Goal: Task Accomplishment & Management: Manage account settings

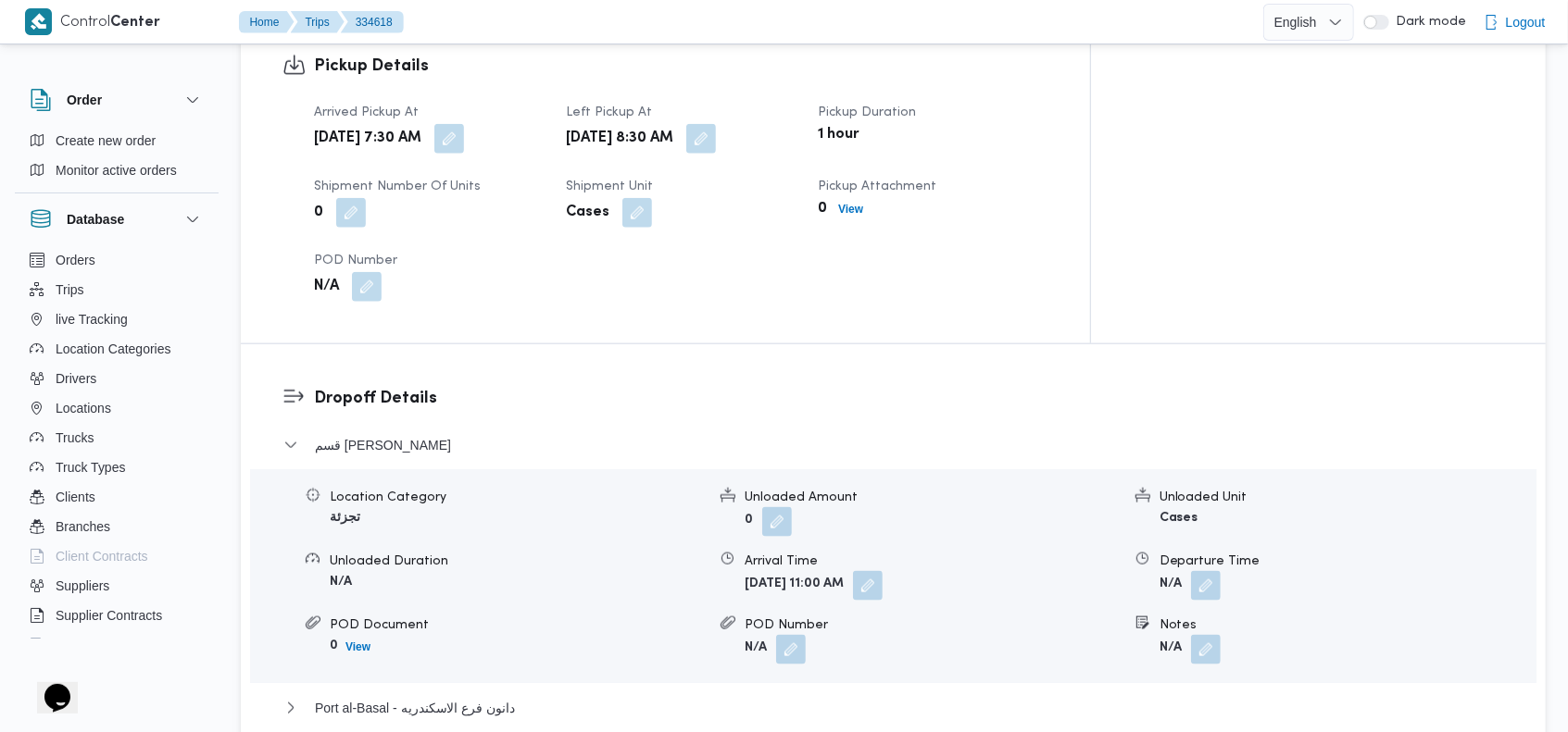
click at [607, 273] on div "Pickup Details Arrived Pickup At Mon, Sep 1, 2025 7:30 AM Left Pickup At Mon, S…" at bounding box center [666, 177] width 849 height 332
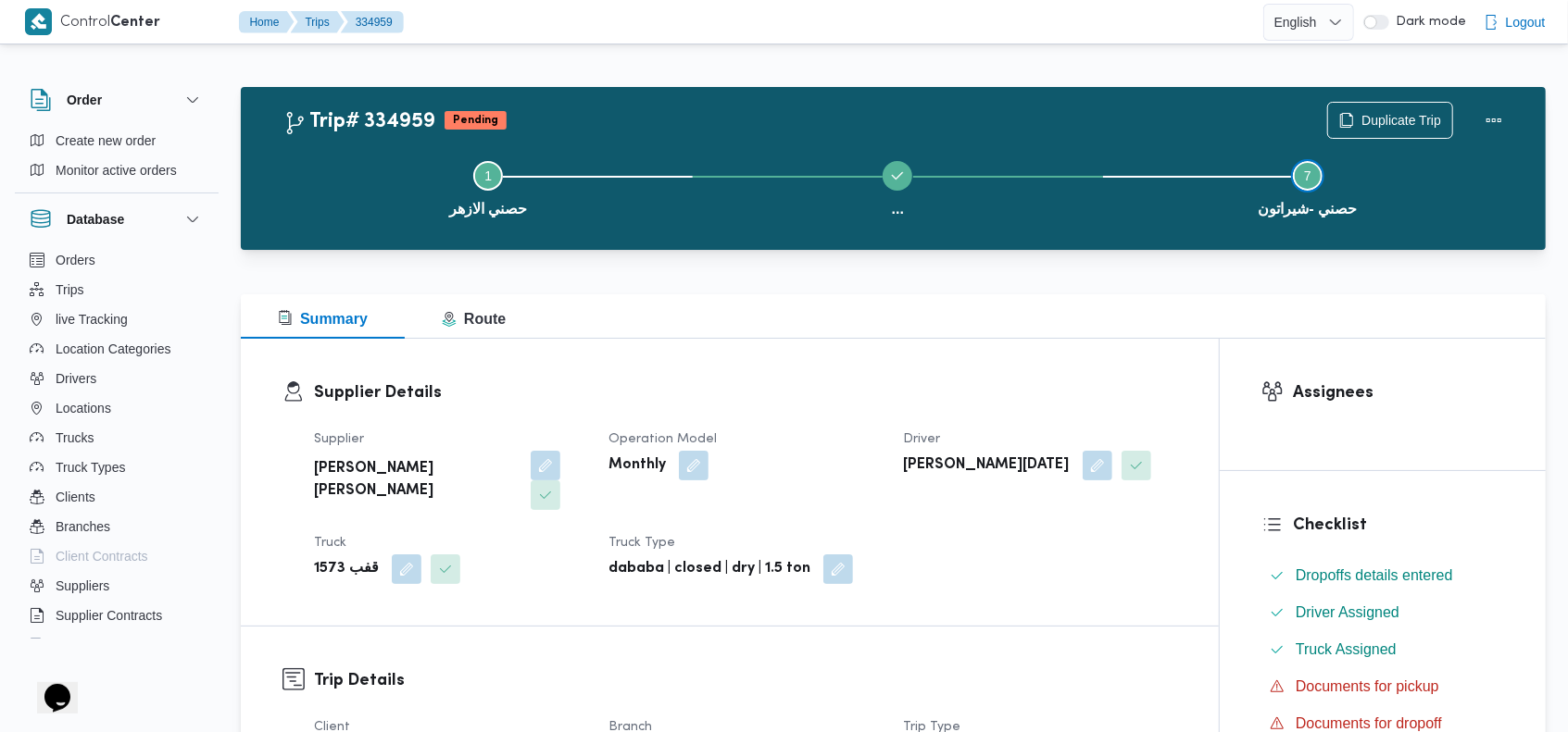
click at [1106, 150] on button "Step 7 is incomplete 7 حصني -شيراتون" at bounding box center [1307, 187] width 409 height 96
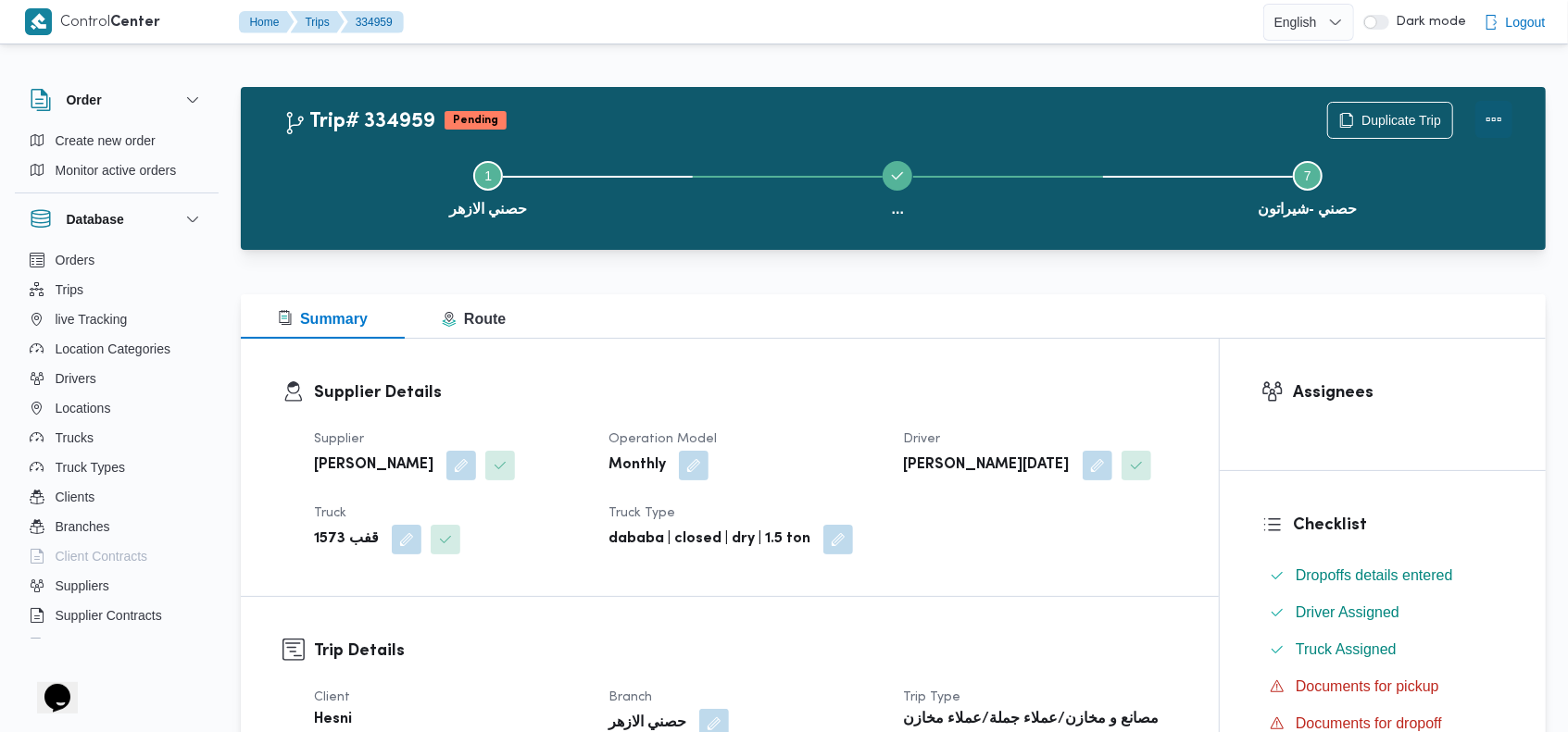
click at [1498, 115] on button "Actions" at bounding box center [1494, 120] width 37 height 37
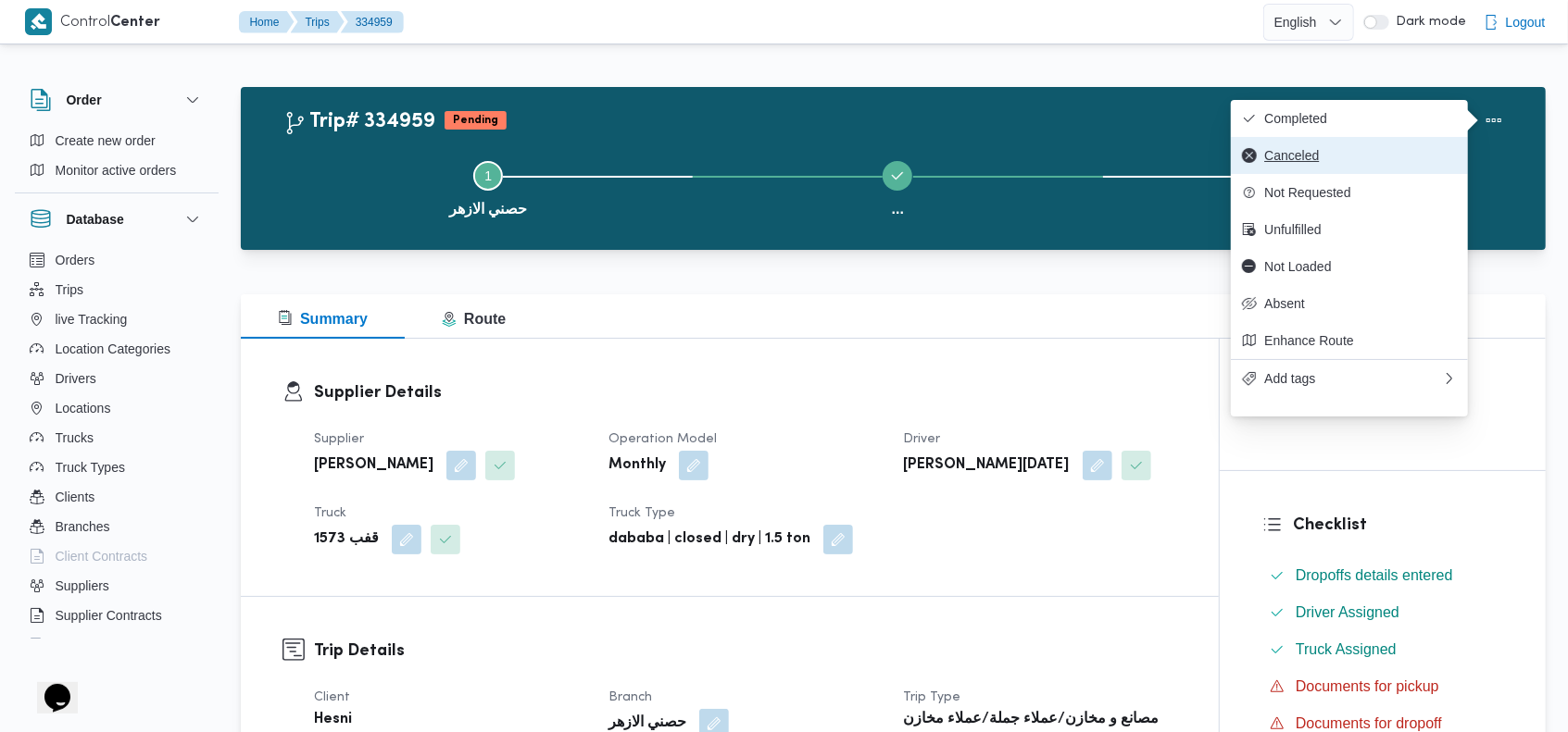
click at [1337, 168] on button "Canceled" at bounding box center [1350, 155] width 237 height 37
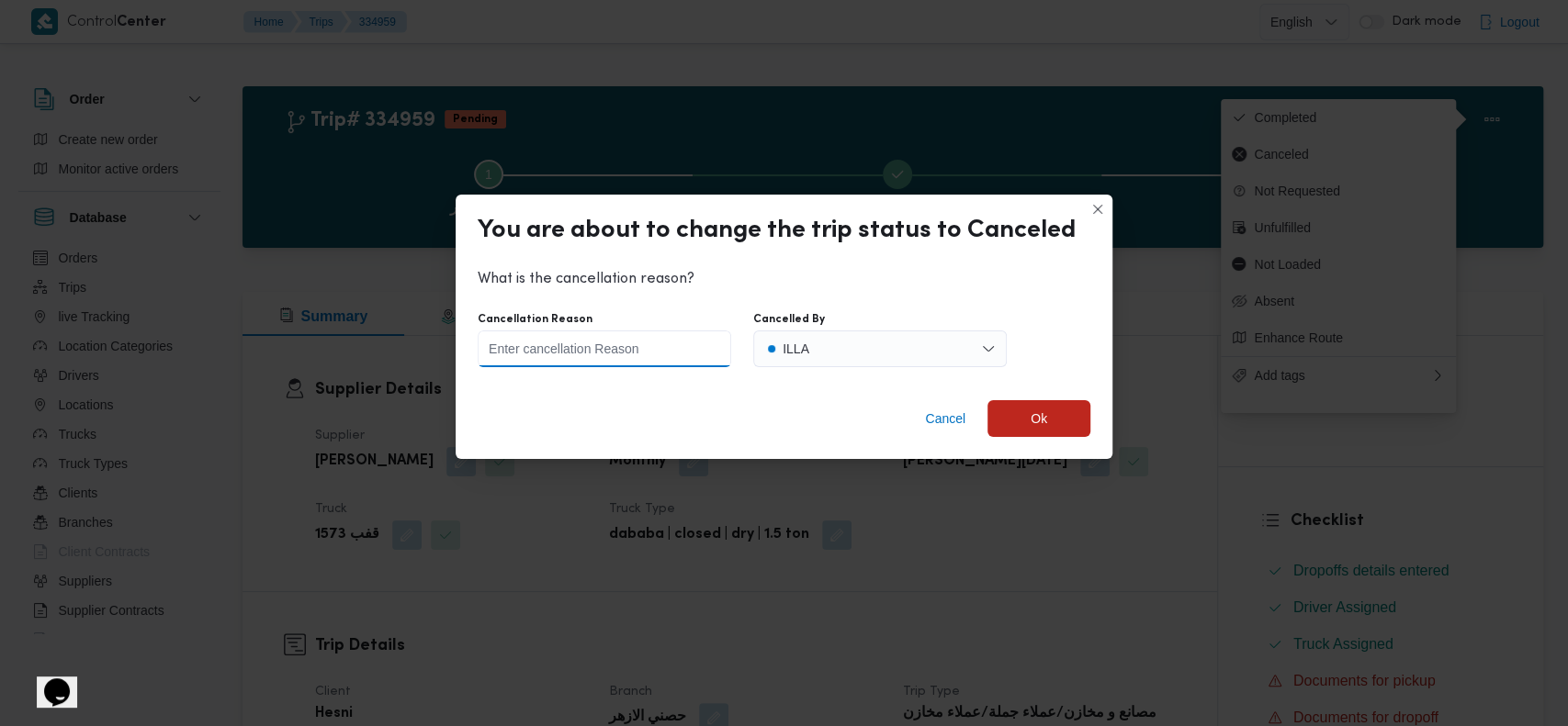
click at [634, 344] on input "Cancellation Reason" at bounding box center [604, 349] width 254 height 36
type input "wrong data"
click at [1026, 424] on span "Ok" at bounding box center [1039, 418] width 103 height 36
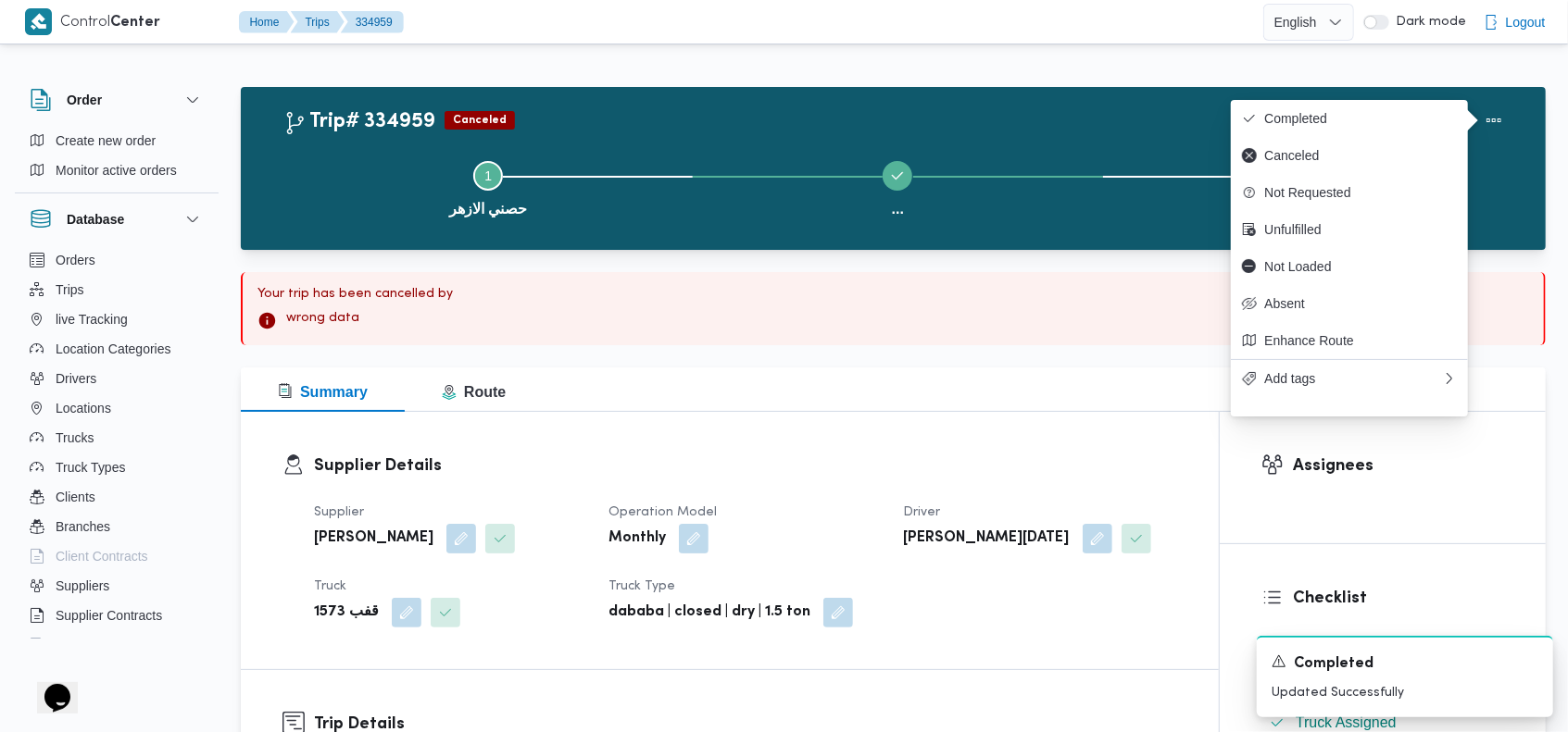
click at [975, 122] on div "Trip# 334959 Canceled Duplicate Trip" at bounding box center [898, 121] width 1229 height 37
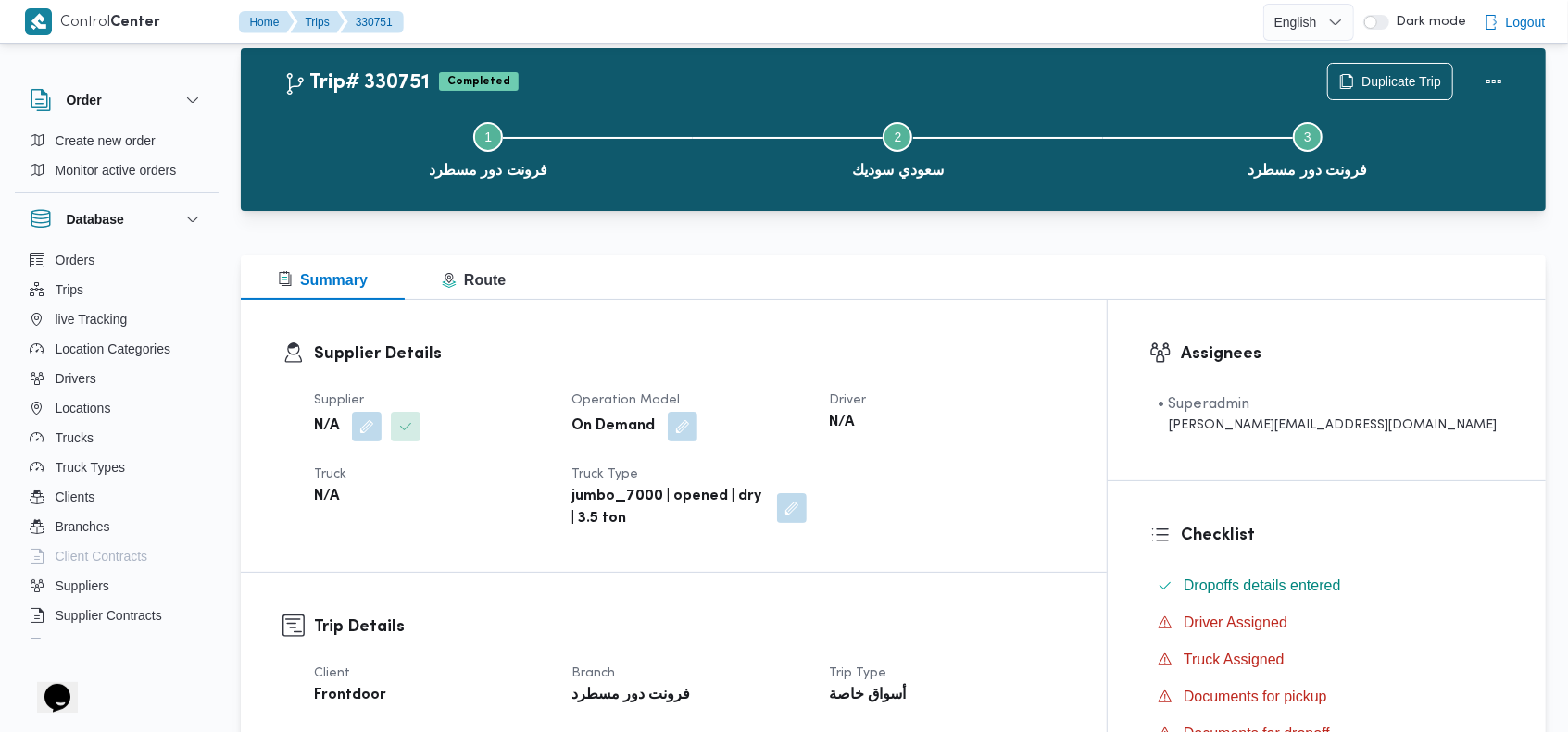
scroll to position [122, 0]
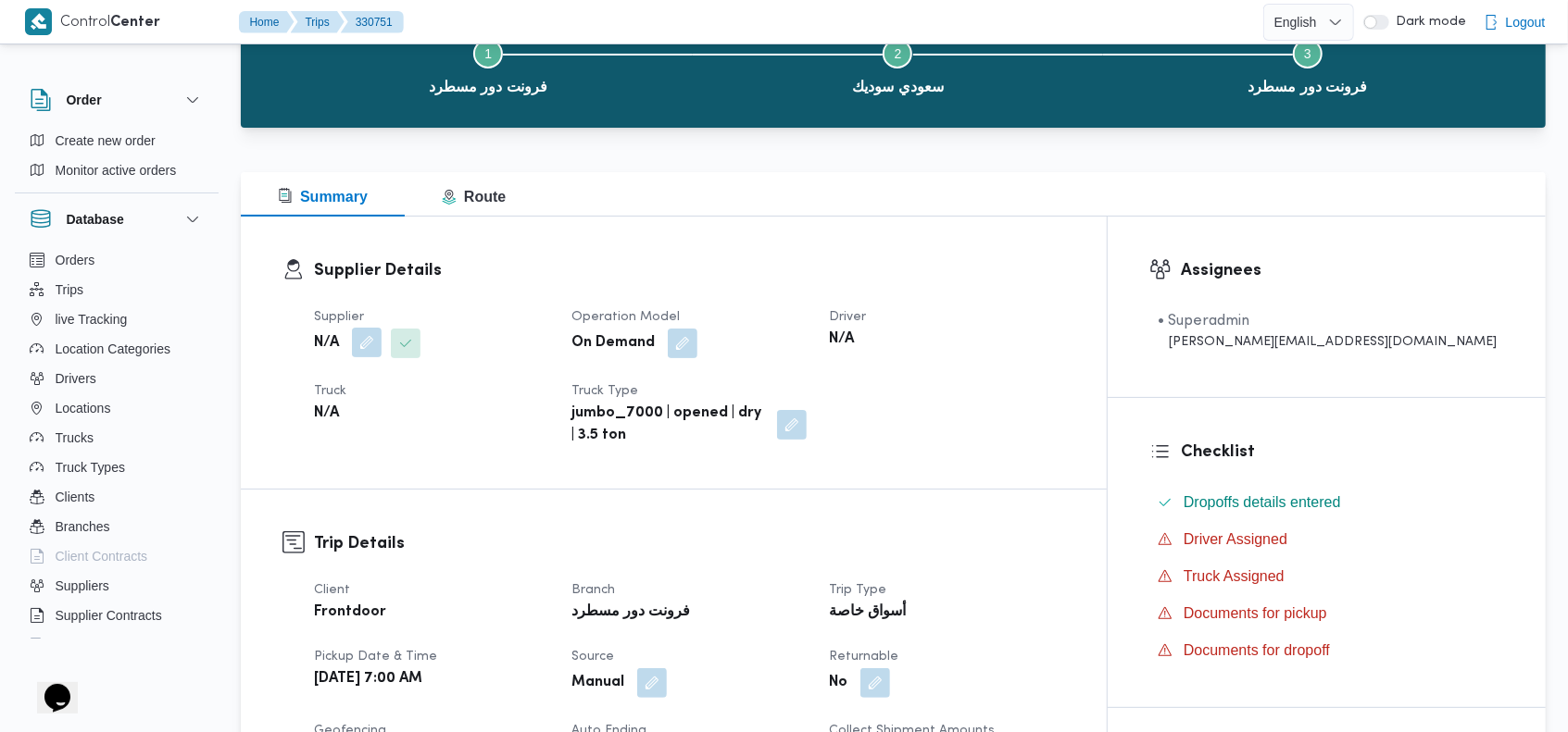
click at [367, 337] on button "button" at bounding box center [367, 342] width 30 height 30
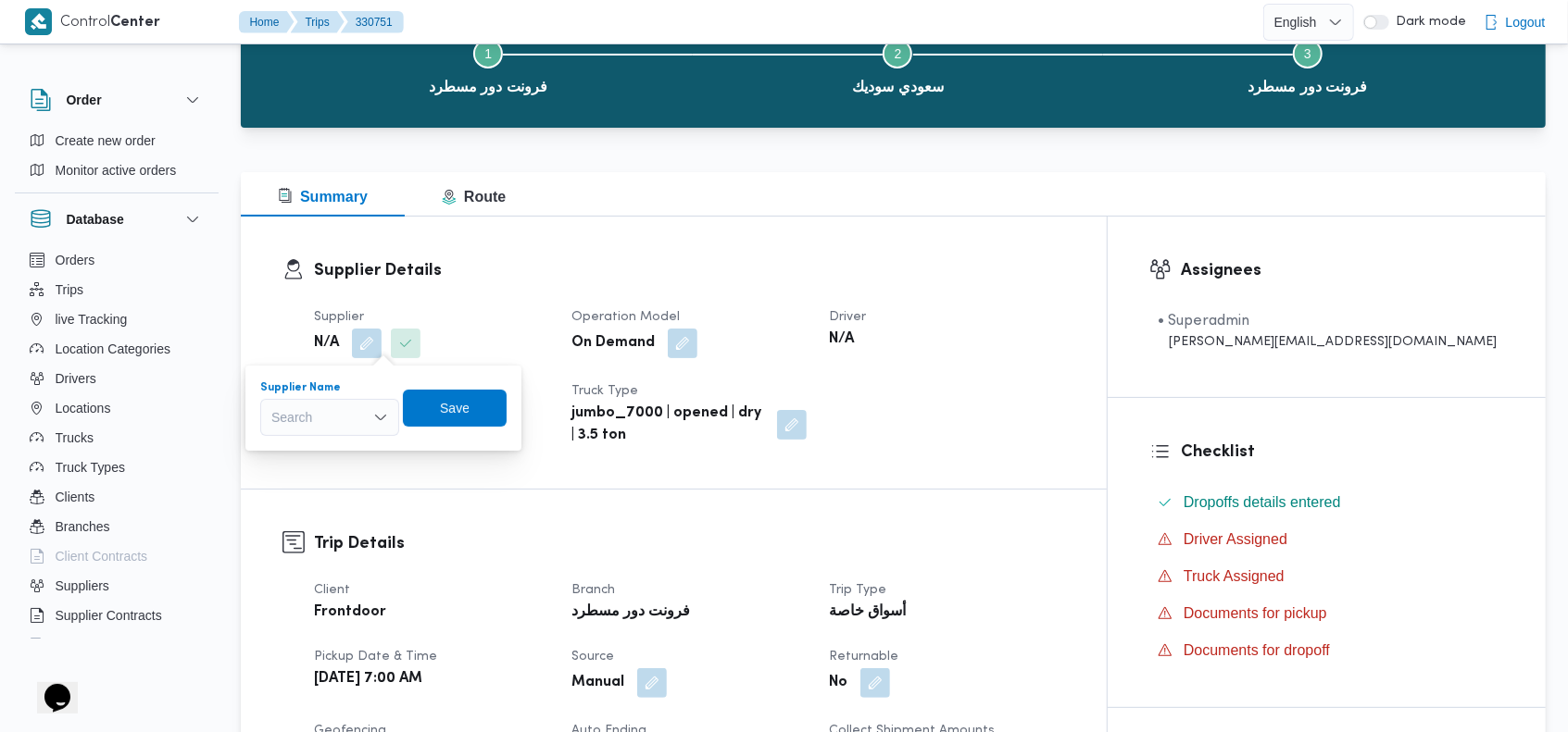
click at [346, 420] on div "Search" at bounding box center [330, 418] width 139 height 37
click at [289, 419] on input "vlqh" at bounding box center [284, 417] width 26 height 22
click at [286, 419] on input "vlq" at bounding box center [280, 417] width 18 height 22
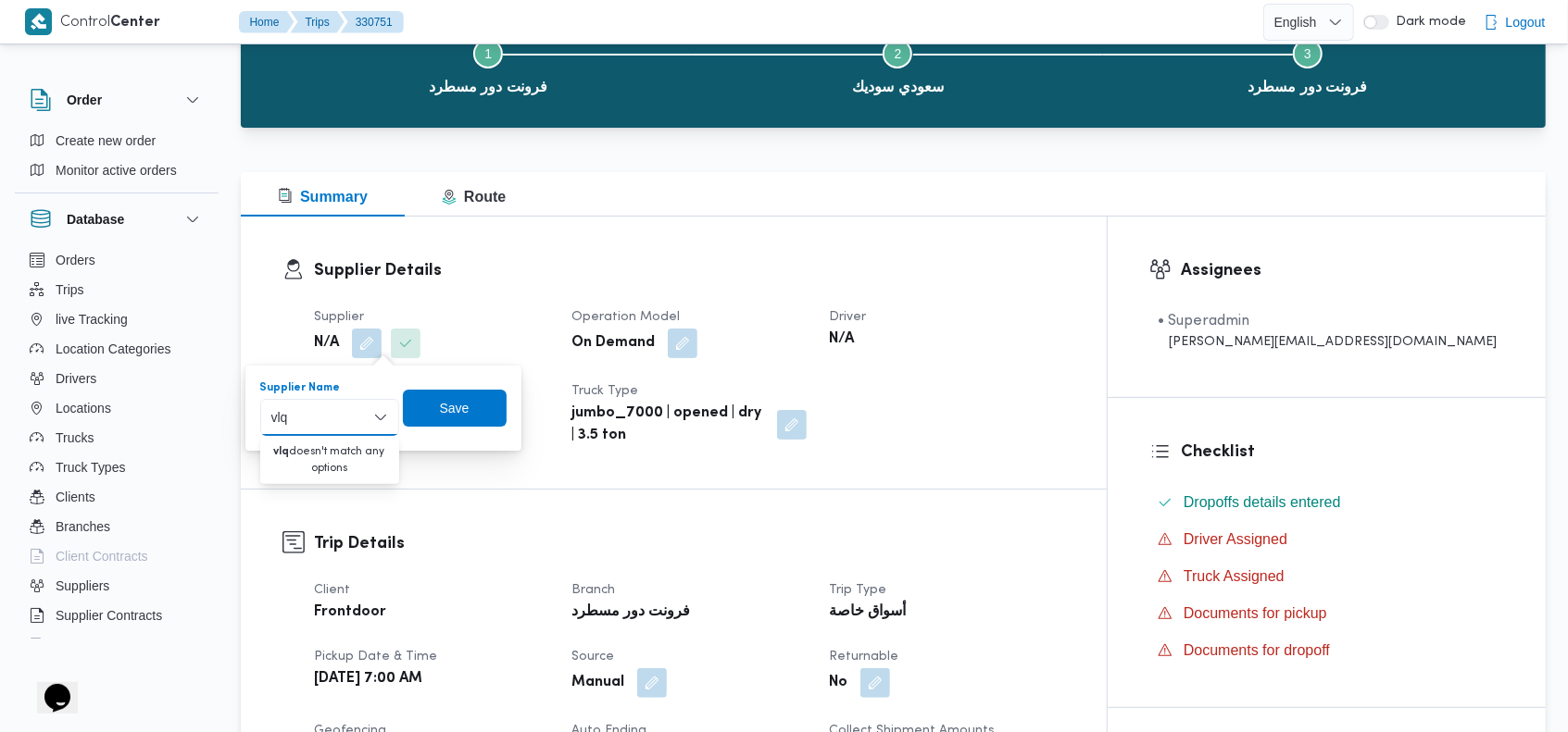
click at [286, 419] on input "vlq" at bounding box center [280, 417] width 18 height 22
type input "رمضان اب"
click at [315, 474] on span "ابراهيم رمضان اب راهيم عثمان ابوباشا" at bounding box center [341, 477] width 95 height 22
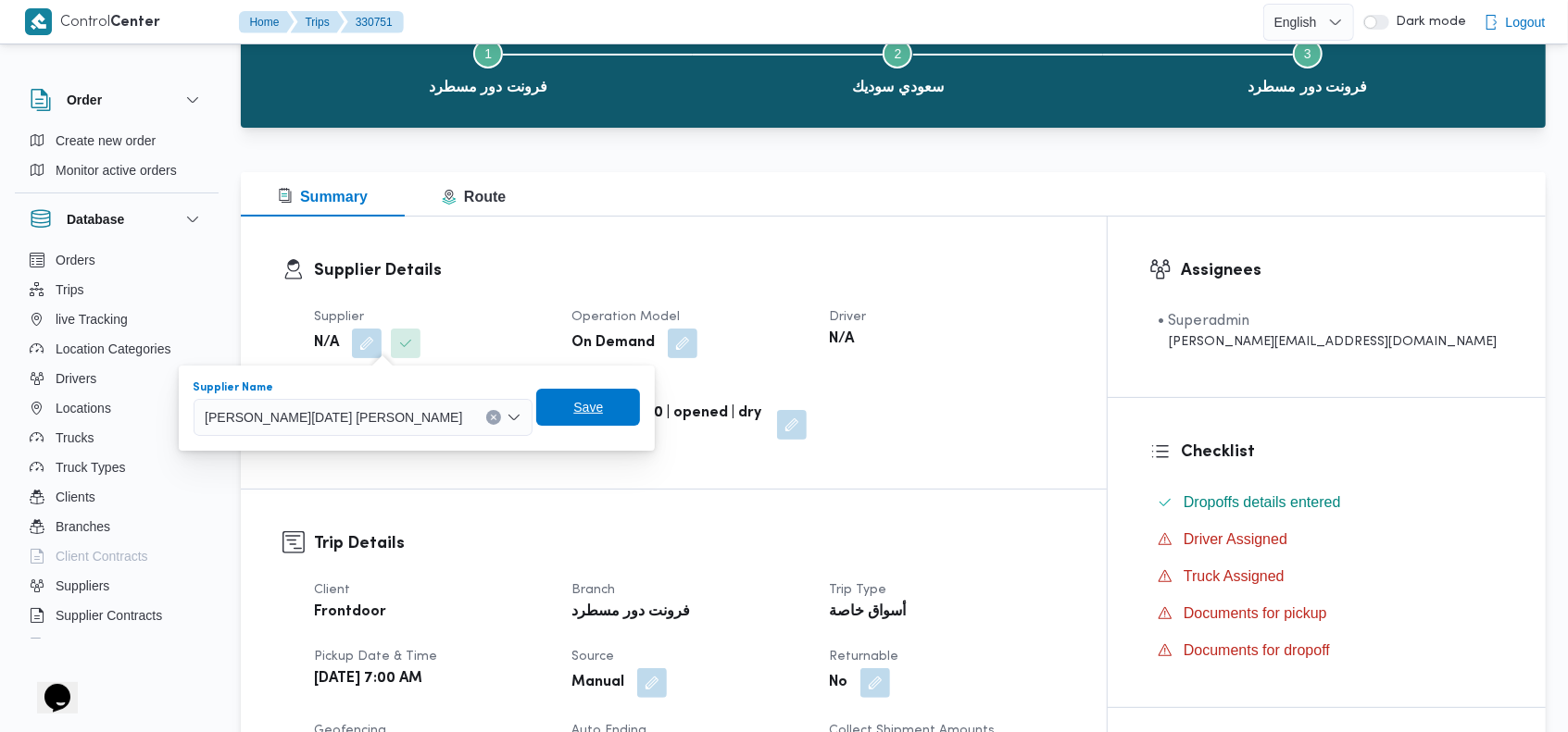
click at [536, 404] on span "Save" at bounding box center [589, 407] width 104 height 37
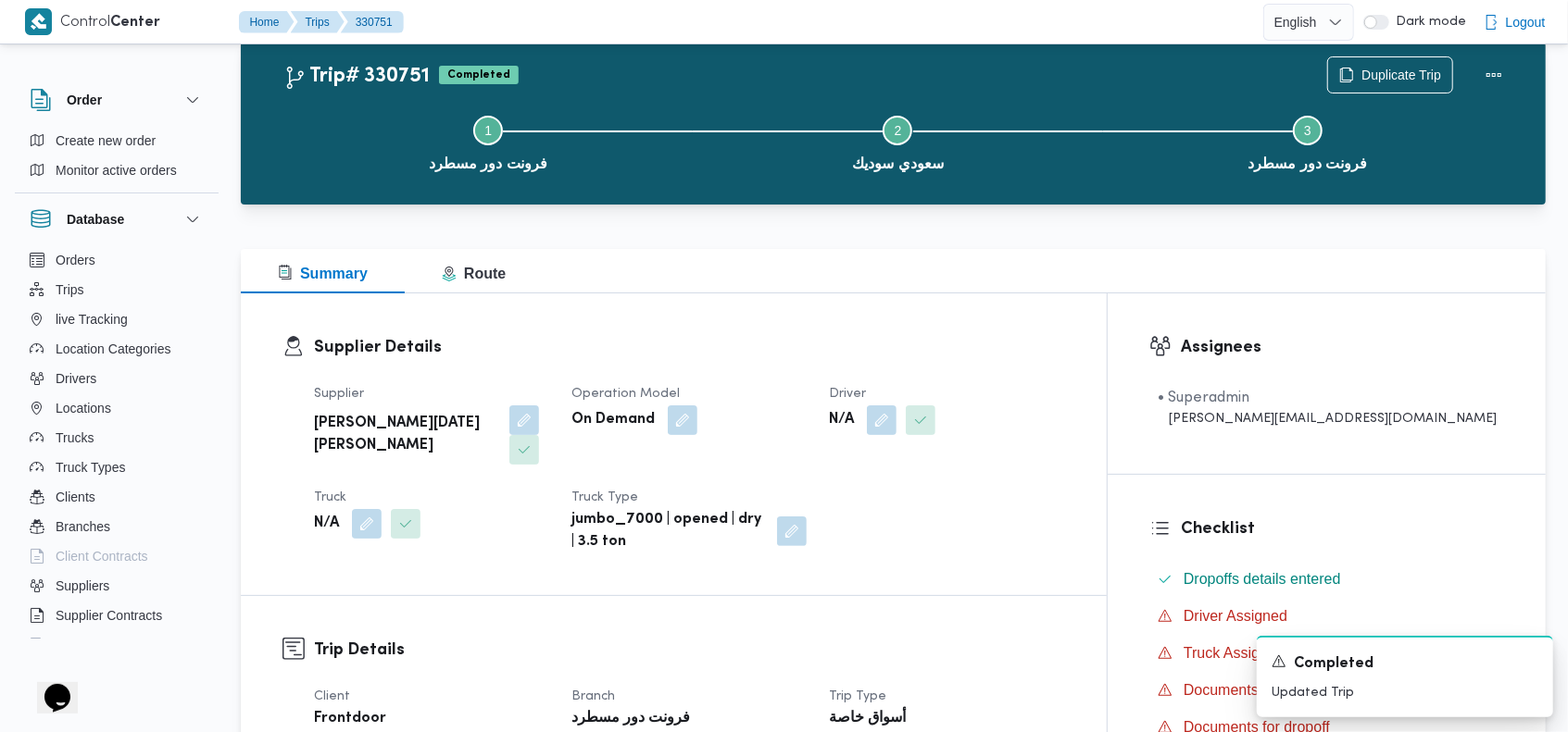
scroll to position [62, 0]
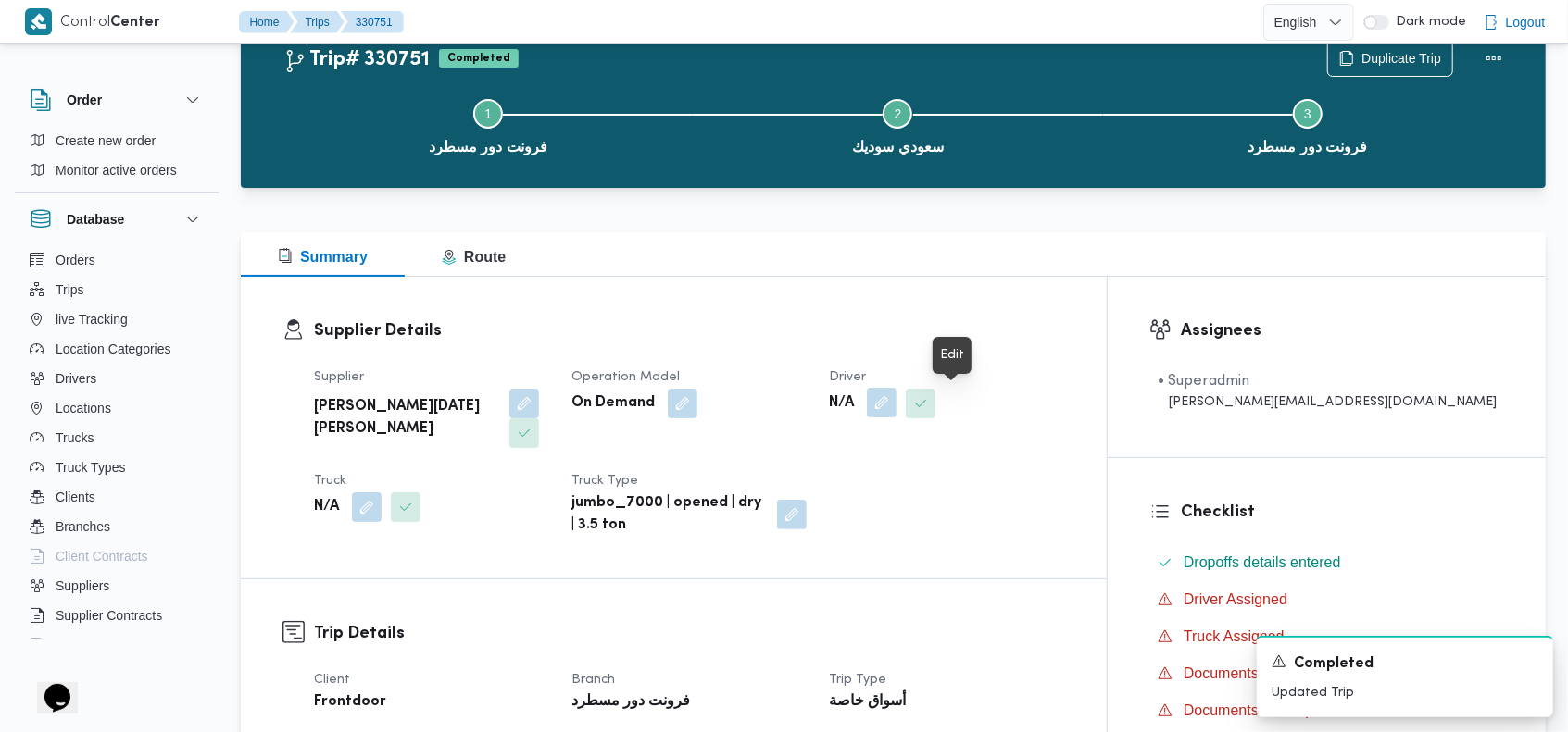
click at [896, 403] on button "button" at bounding box center [882, 402] width 30 height 30
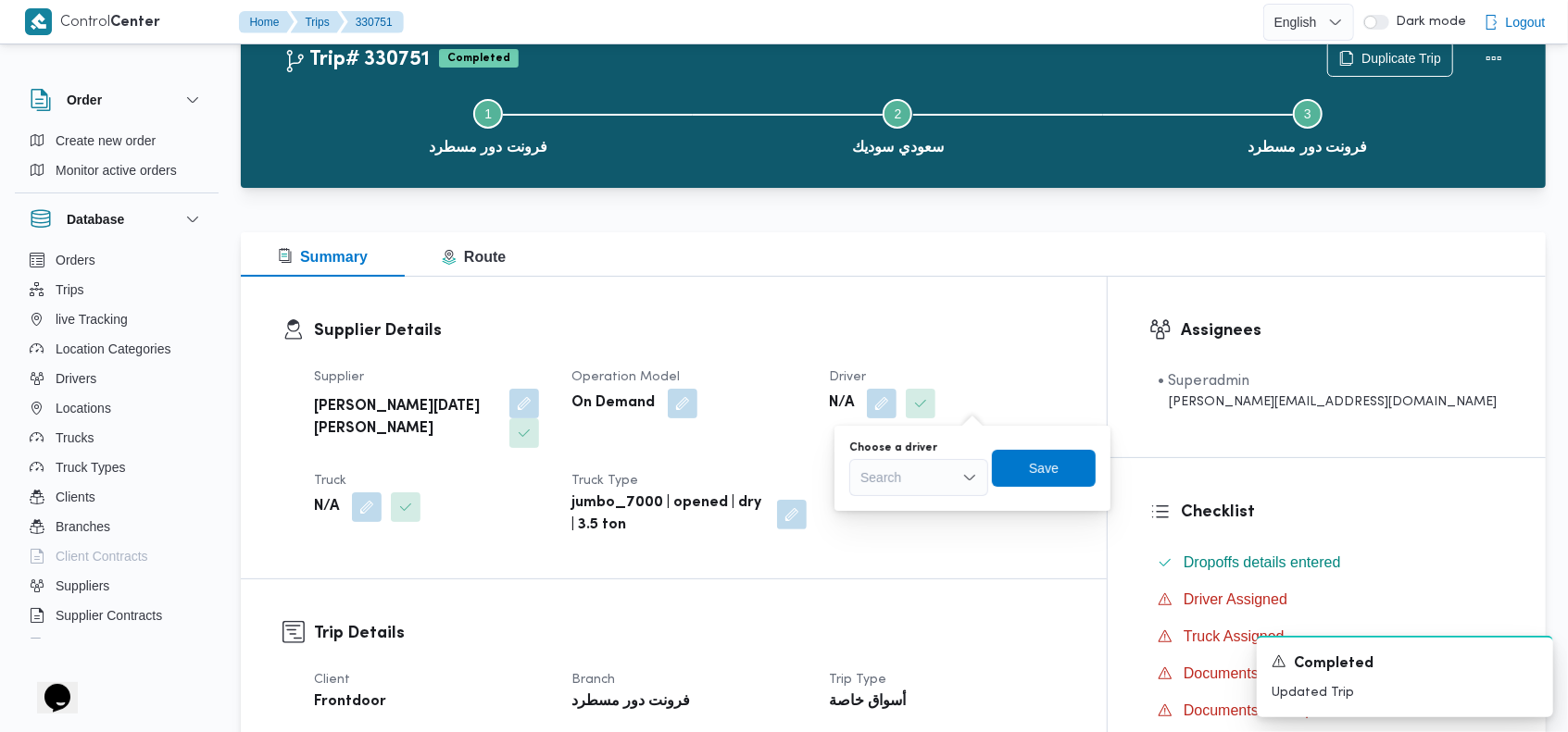
click at [936, 479] on div "Search" at bounding box center [919, 477] width 139 height 37
type input "رفعت"
click at [936, 500] on span "محمود رفعت عبدالعظيم امام" at bounding box center [930, 510] width 95 height 22
click at [1059, 465] on span "Save" at bounding box center [1045, 468] width 30 height 22
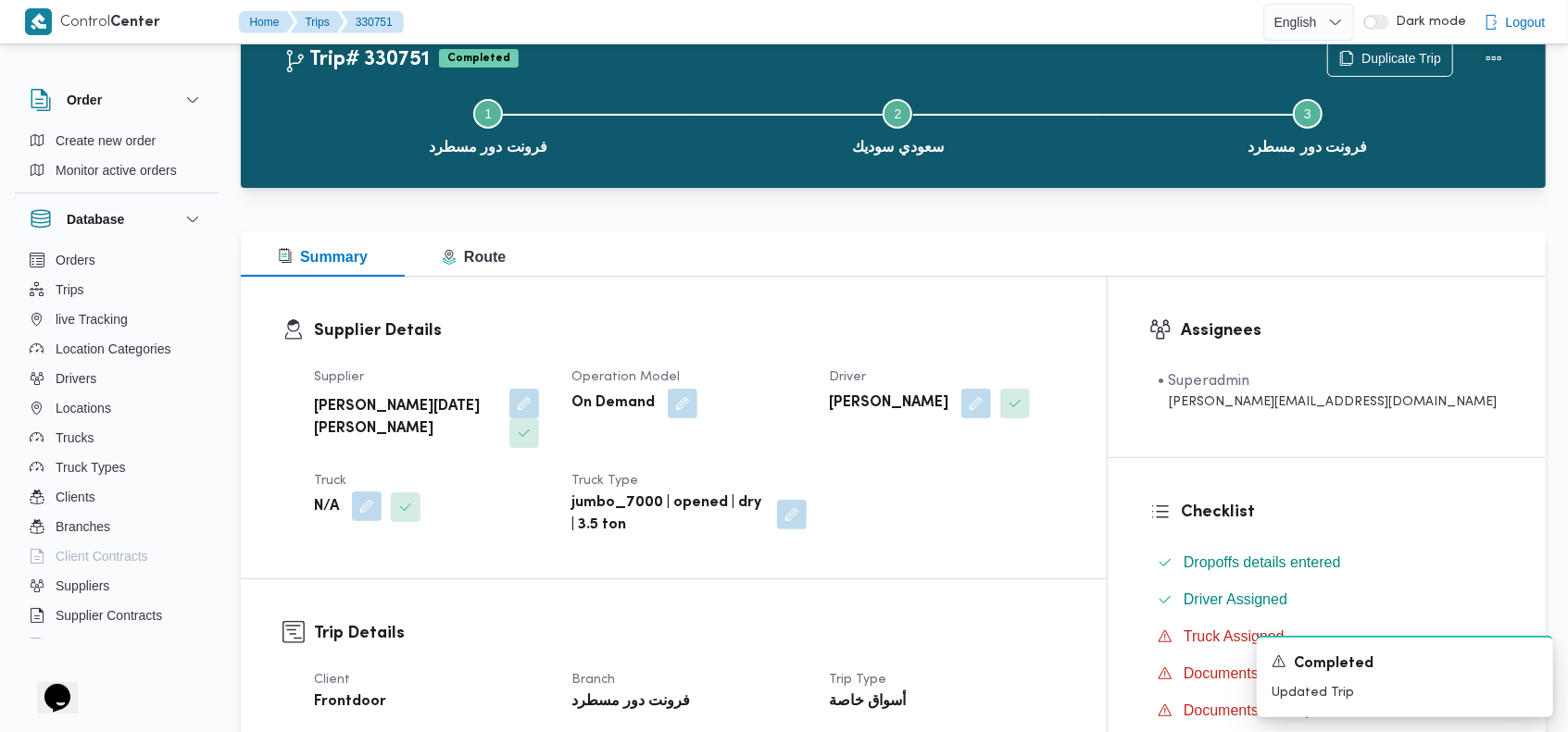
click at [366, 492] on button "button" at bounding box center [367, 506] width 30 height 30
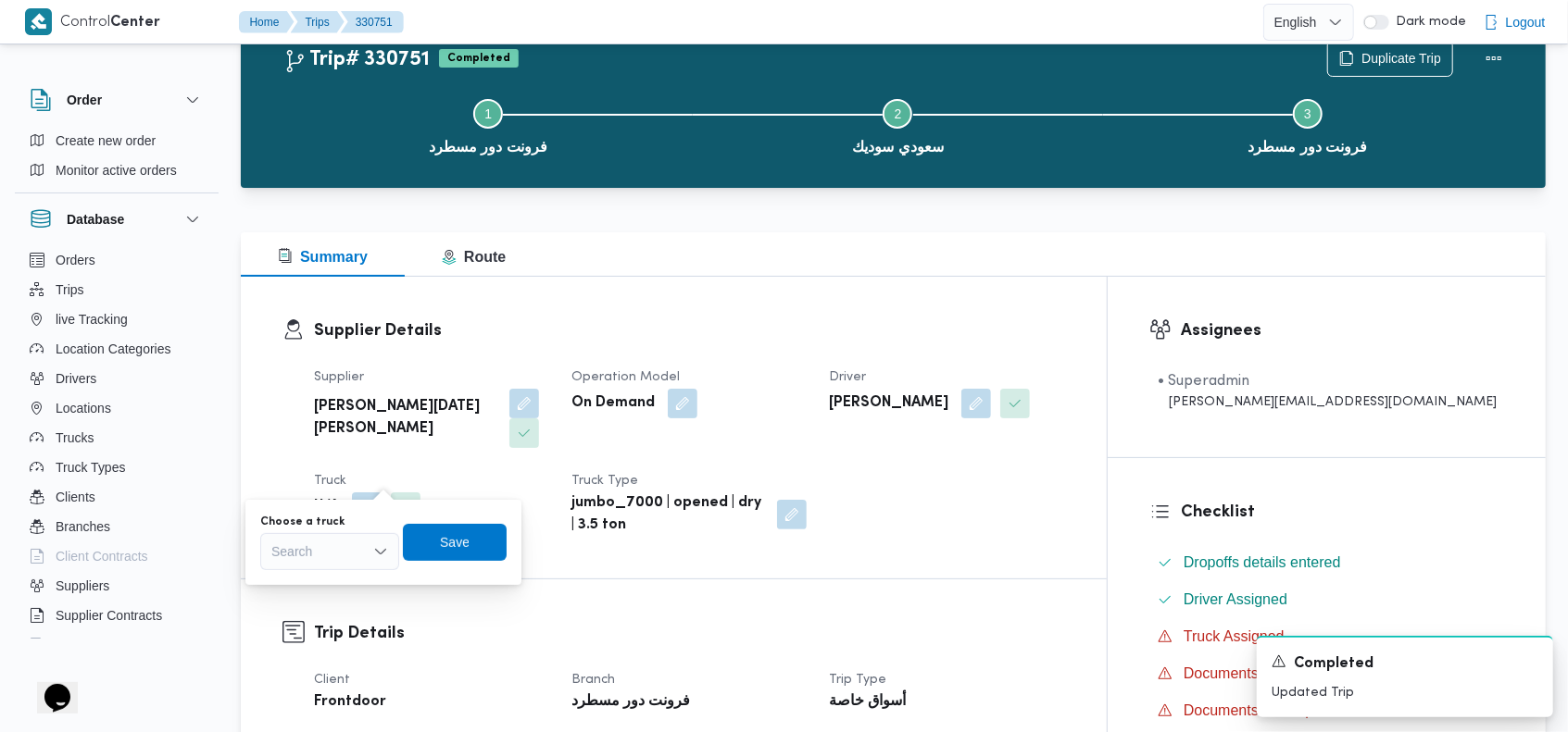
click at [310, 554] on div "Search" at bounding box center [330, 552] width 139 height 37
type input "682"
click at [314, 578] on mark "682" at bounding box center [304, 584] width 21 height 14
click at [453, 542] on span "Save" at bounding box center [467, 541] width 30 height 22
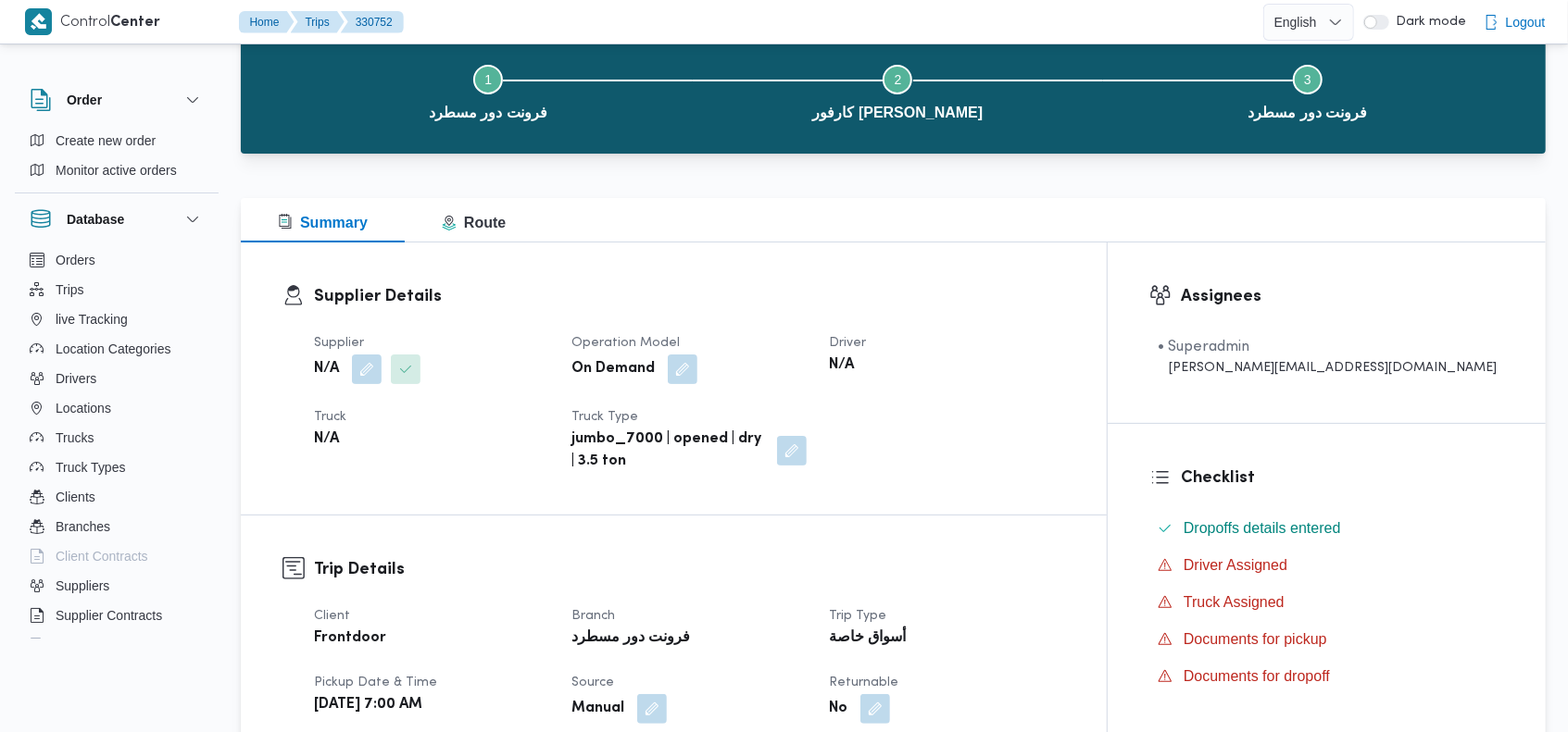
scroll to position [98, 0]
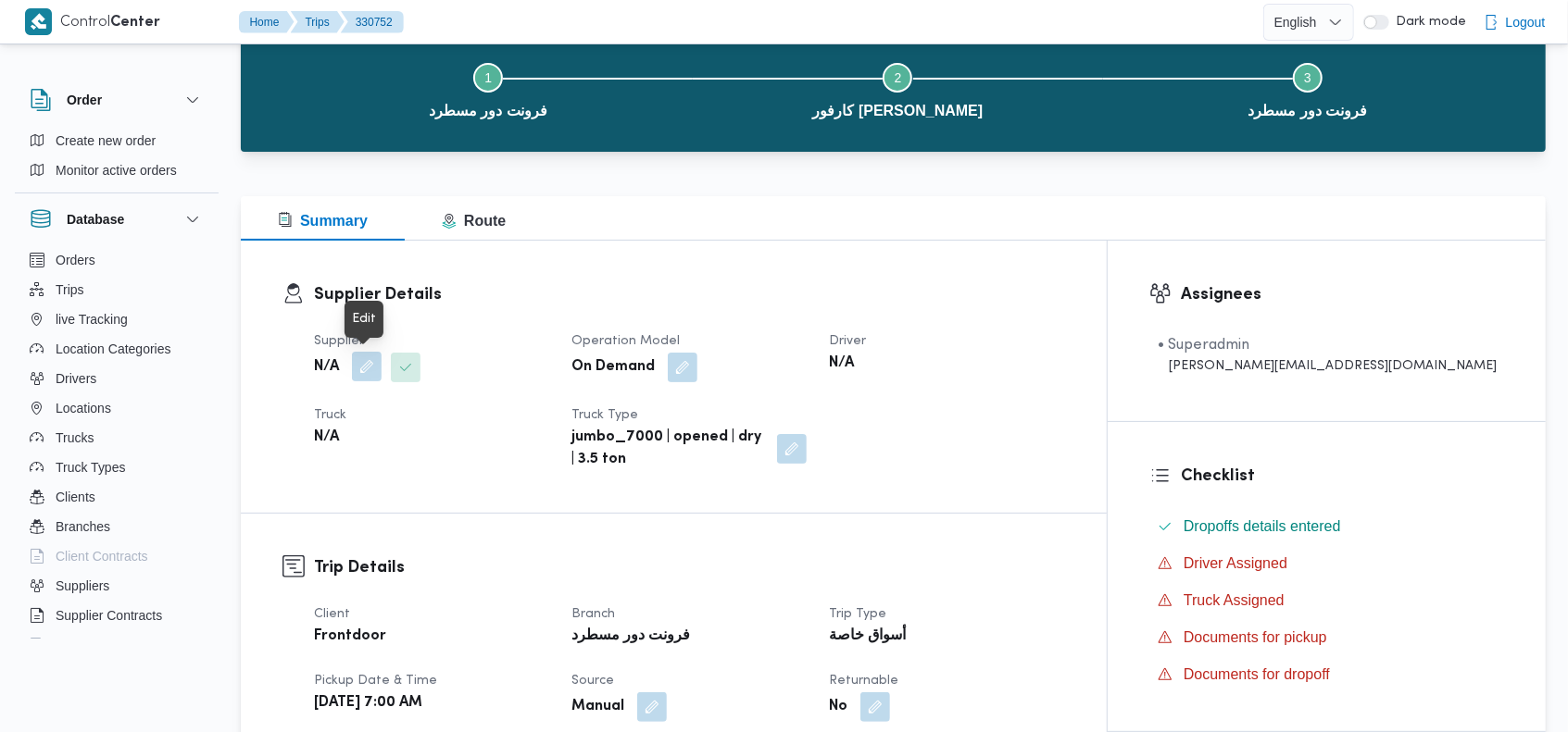
click at [360, 374] on button "button" at bounding box center [367, 366] width 30 height 30
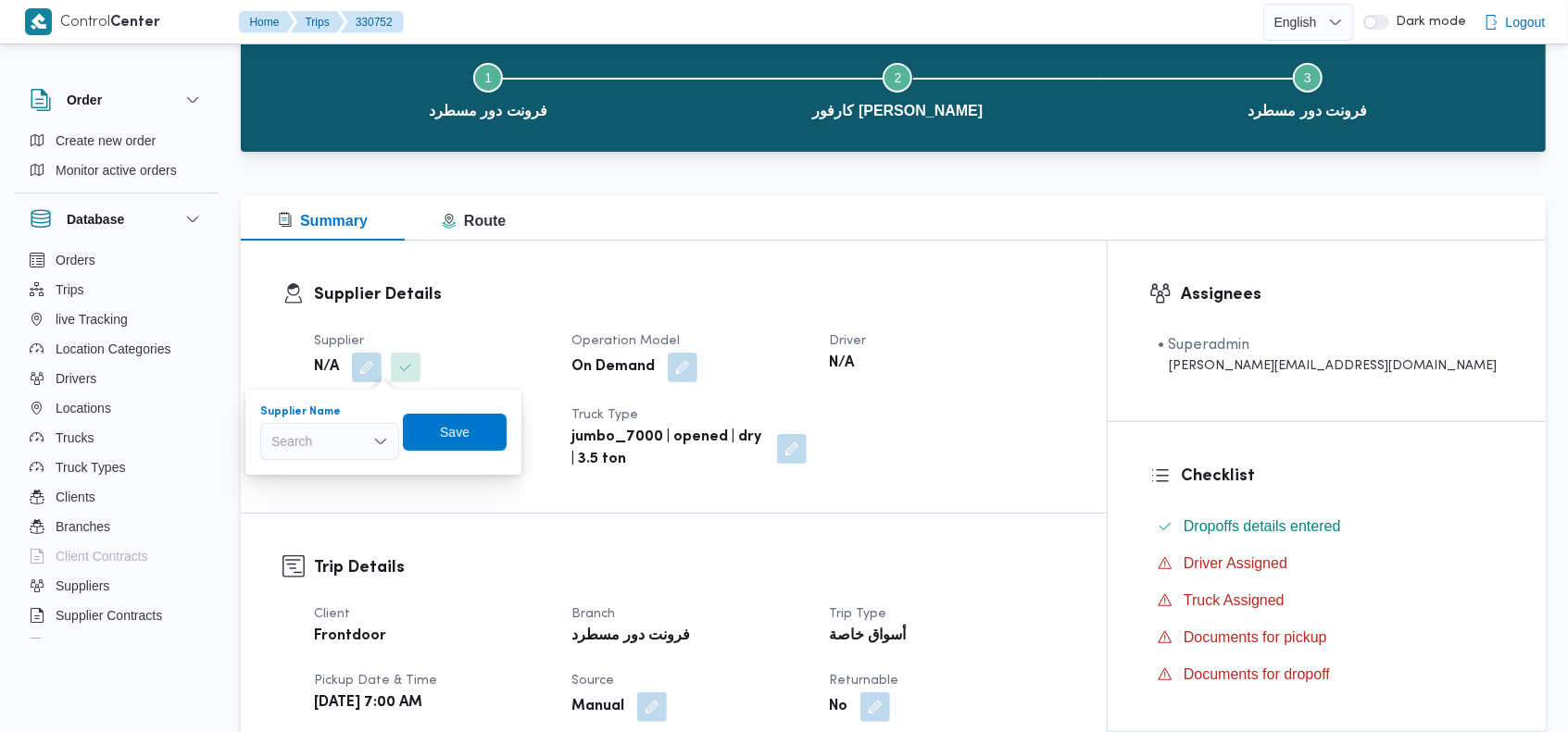
click at [328, 440] on div "Search" at bounding box center [330, 442] width 139 height 37
type input "باشا"
click at [330, 495] on span "ابراهيم رمضان ابراهيم عثمان ابو باشا" at bounding box center [341, 502] width 95 height 22
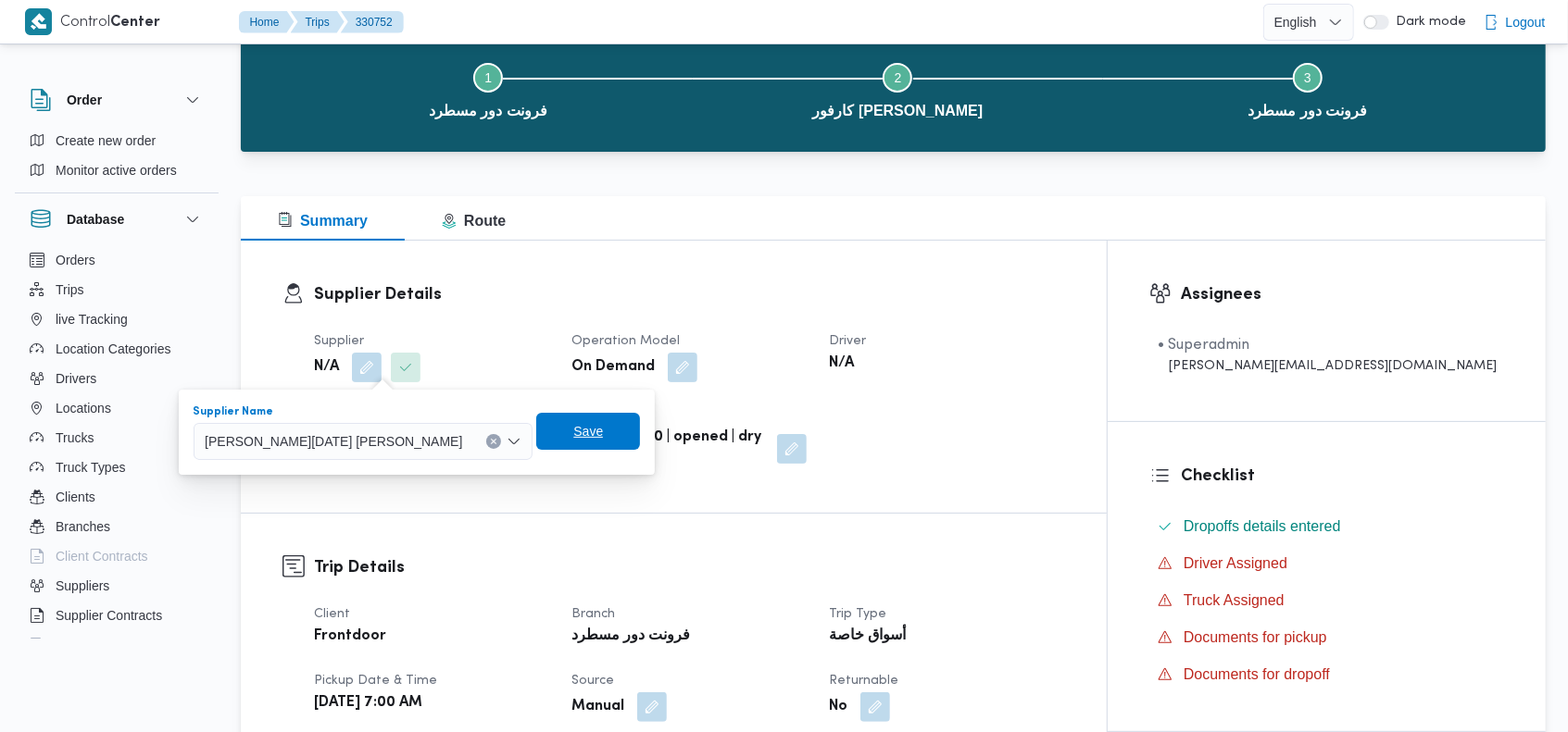
click at [573, 440] on span "Save" at bounding box center [588, 431] width 30 height 22
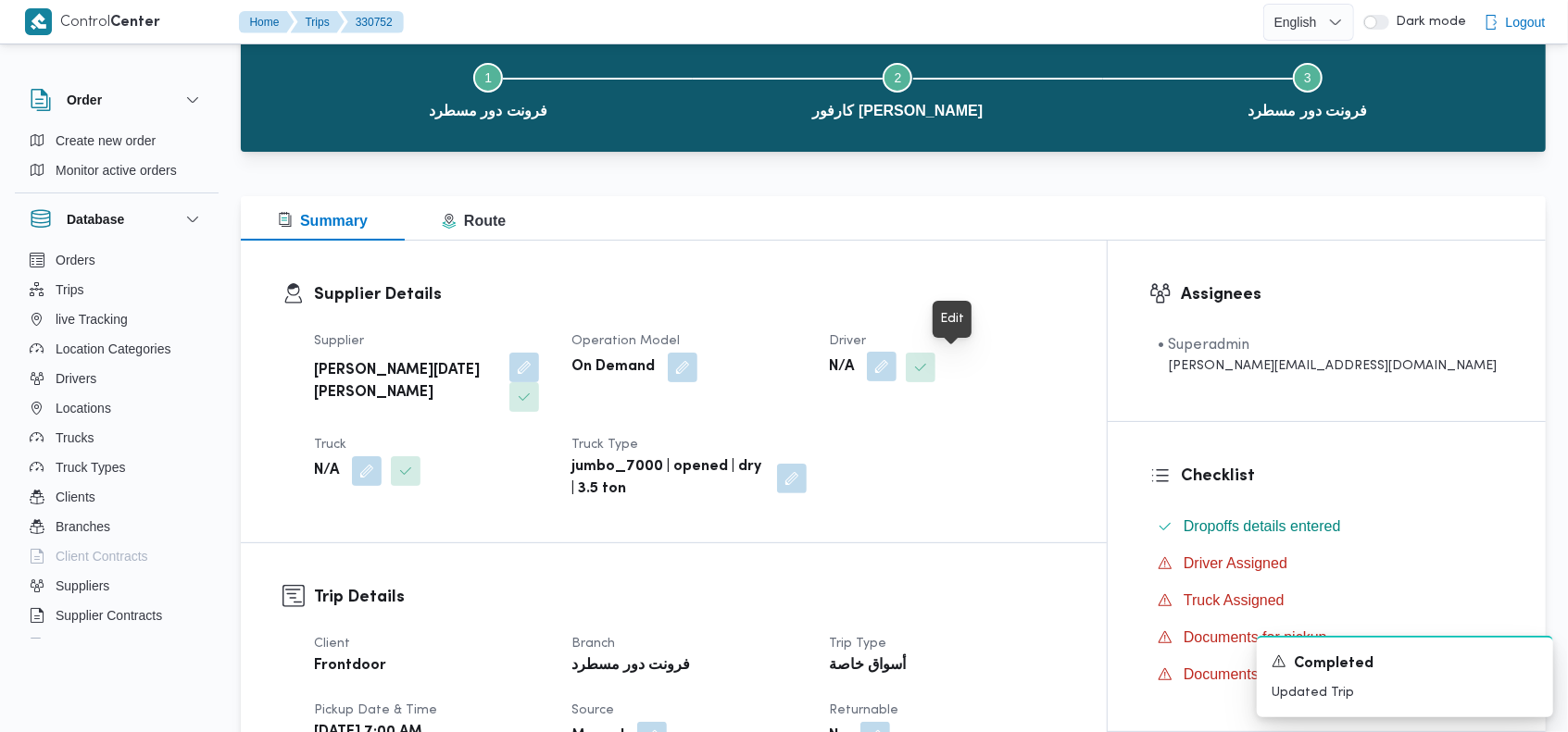
click at [896, 361] on button "button" at bounding box center [882, 366] width 30 height 30
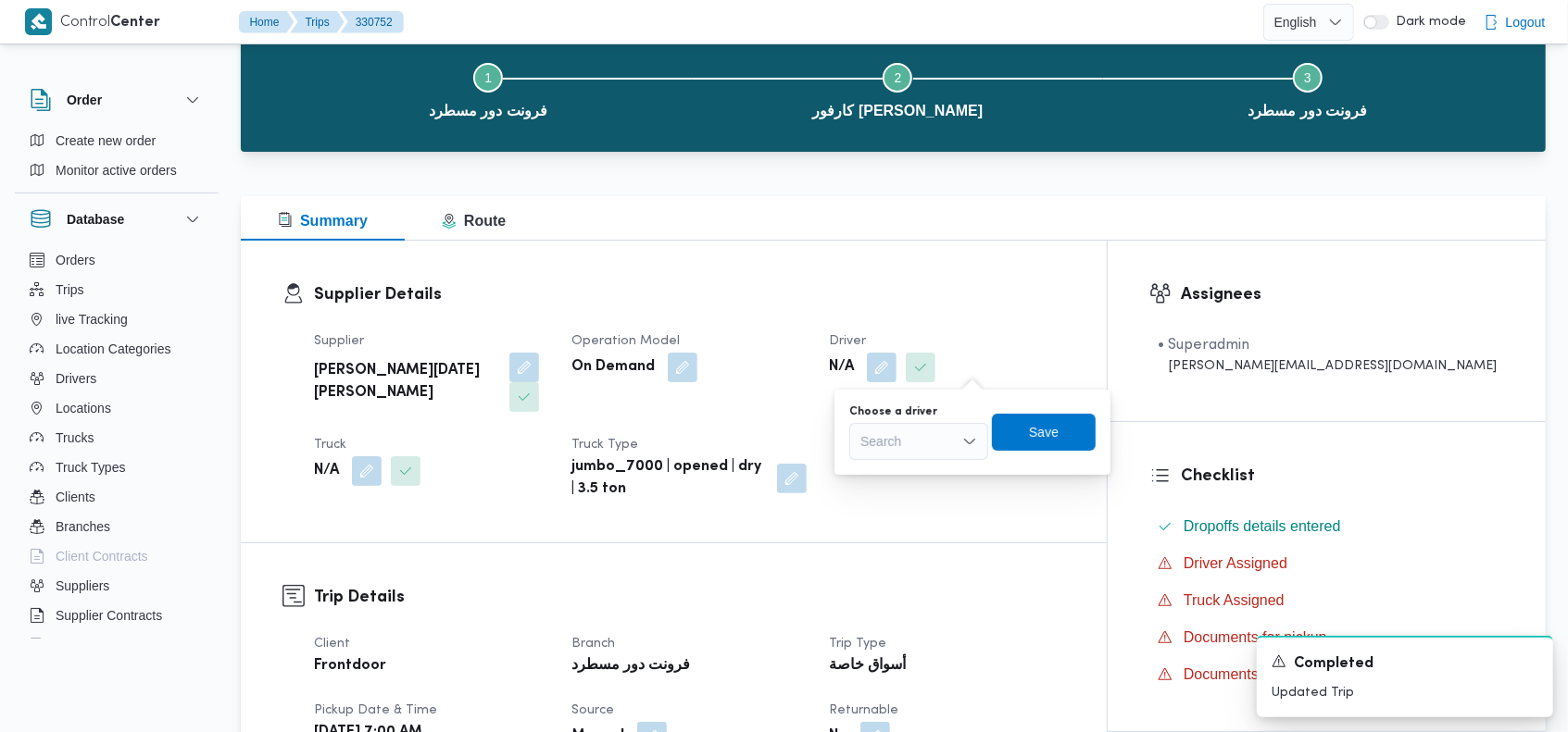
click at [922, 436] on div "Search" at bounding box center [919, 442] width 139 height 37
type input "دياب"
click at [913, 529] on span "احمد محمد دياب محمد" at bounding box center [930, 529] width 95 height 22
click at [1107, 421] on span "Save" at bounding box center [1062, 431] width 104 height 37
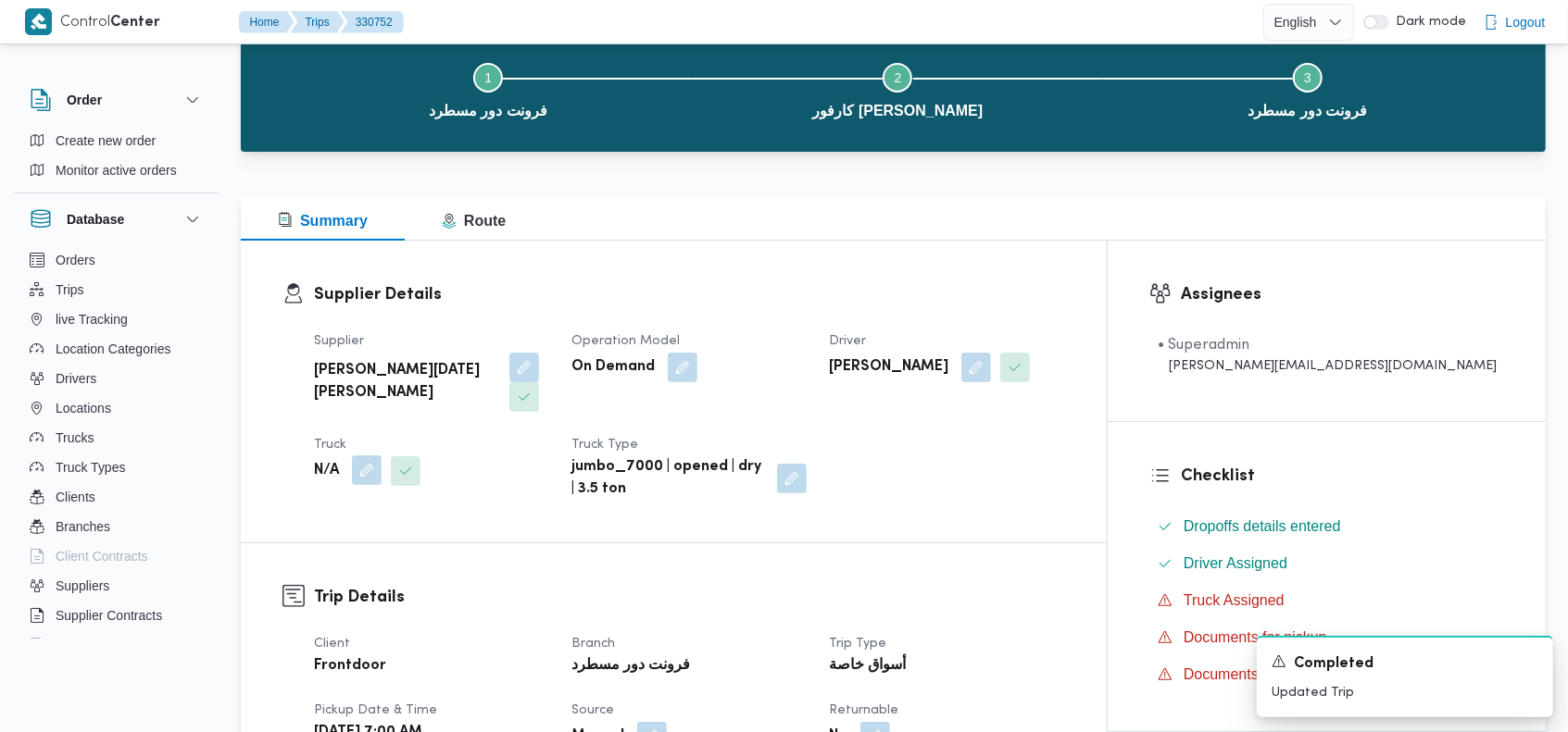
click at [371, 455] on button "button" at bounding box center [367, 470] width 30 height 30
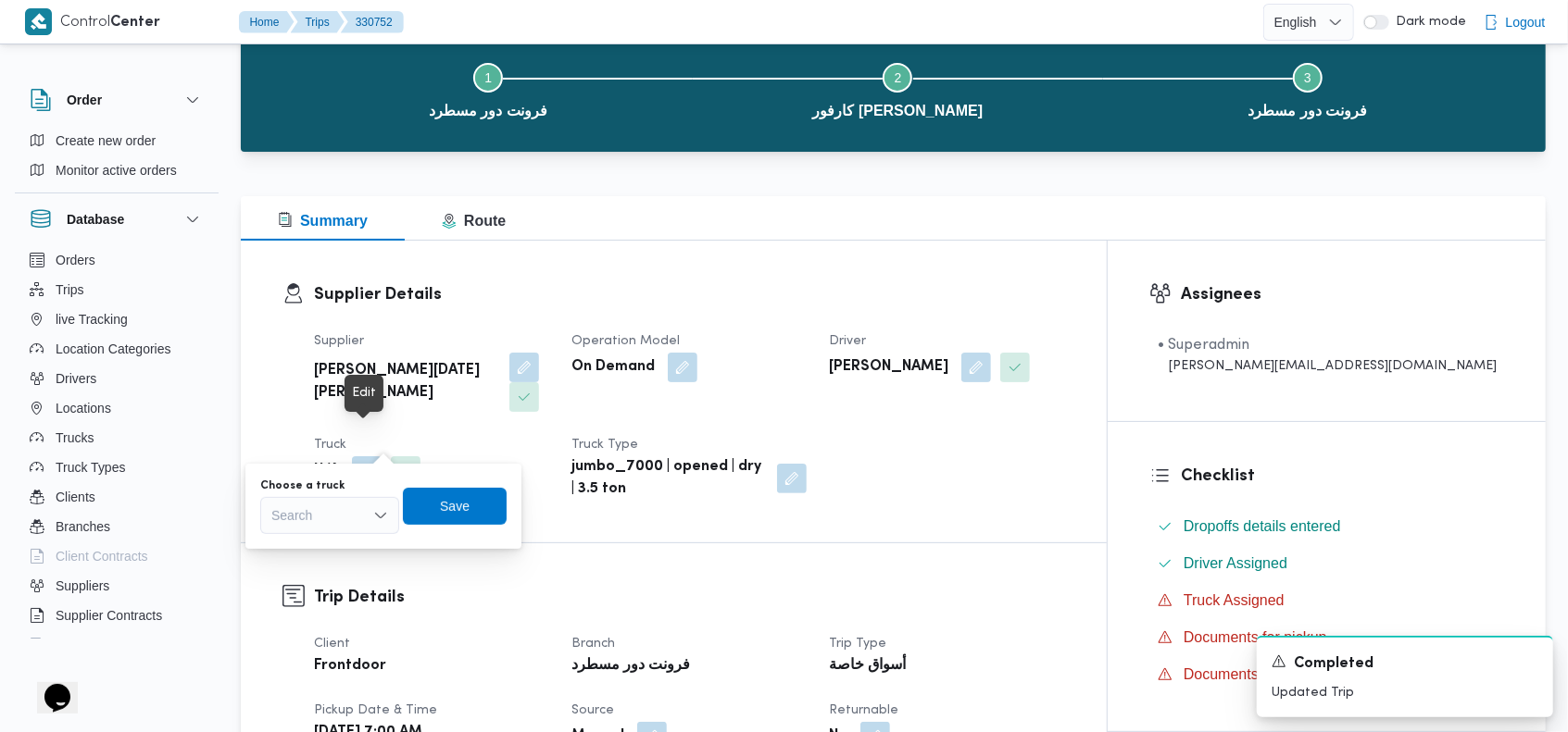
scroll to position [0, 0]
click at [339, 515] on div "Search" at bounding box center [330, 516] width 139 height 37
type input "328"
click at [337, 542] on span "هبج 328 7 | null" at bounding box center [341, 549] width 95 height 22
click at [472, 501] on span "Save" at bounding box center [464, 505] width 30 height 22
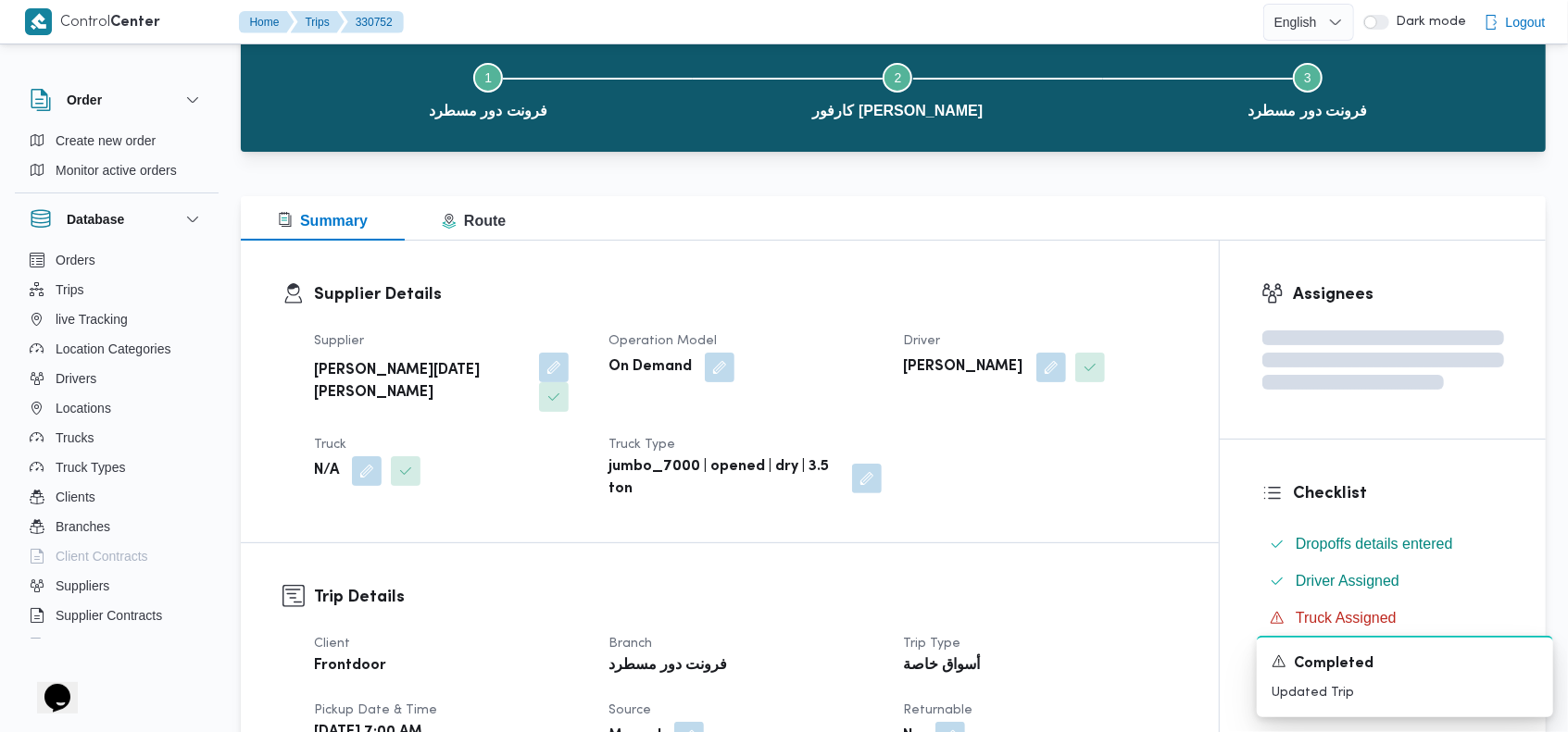
click at [789, 276] on div "Supplier Details Supplier ابراهيم رمضان ابراهيم عثمان ابوباشا Operation Model O…" at bounding box center [730, 392] width 978 height 302
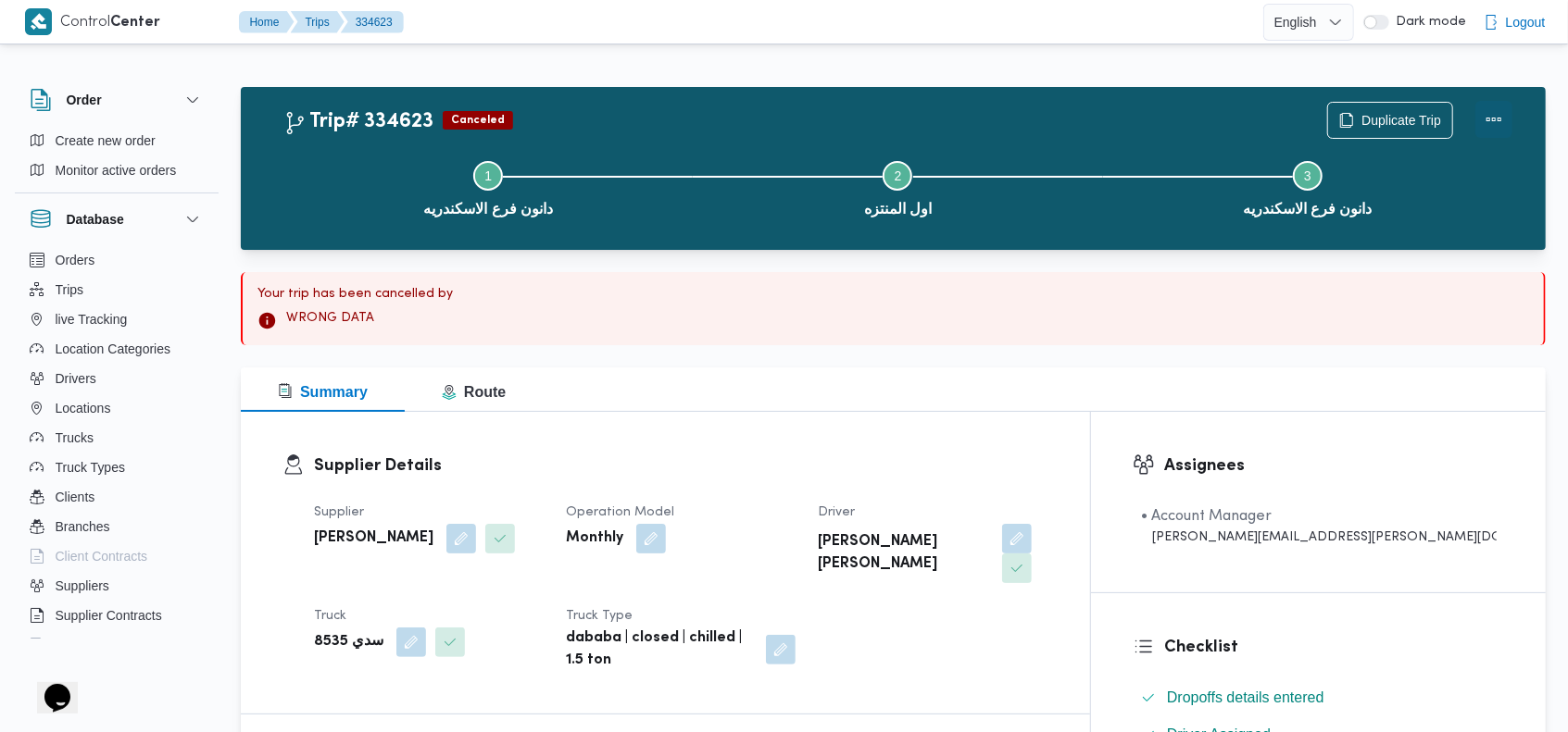
click at [1493, 118] on button "Actions" at bounding box center [1494, 120] width 37 height 37
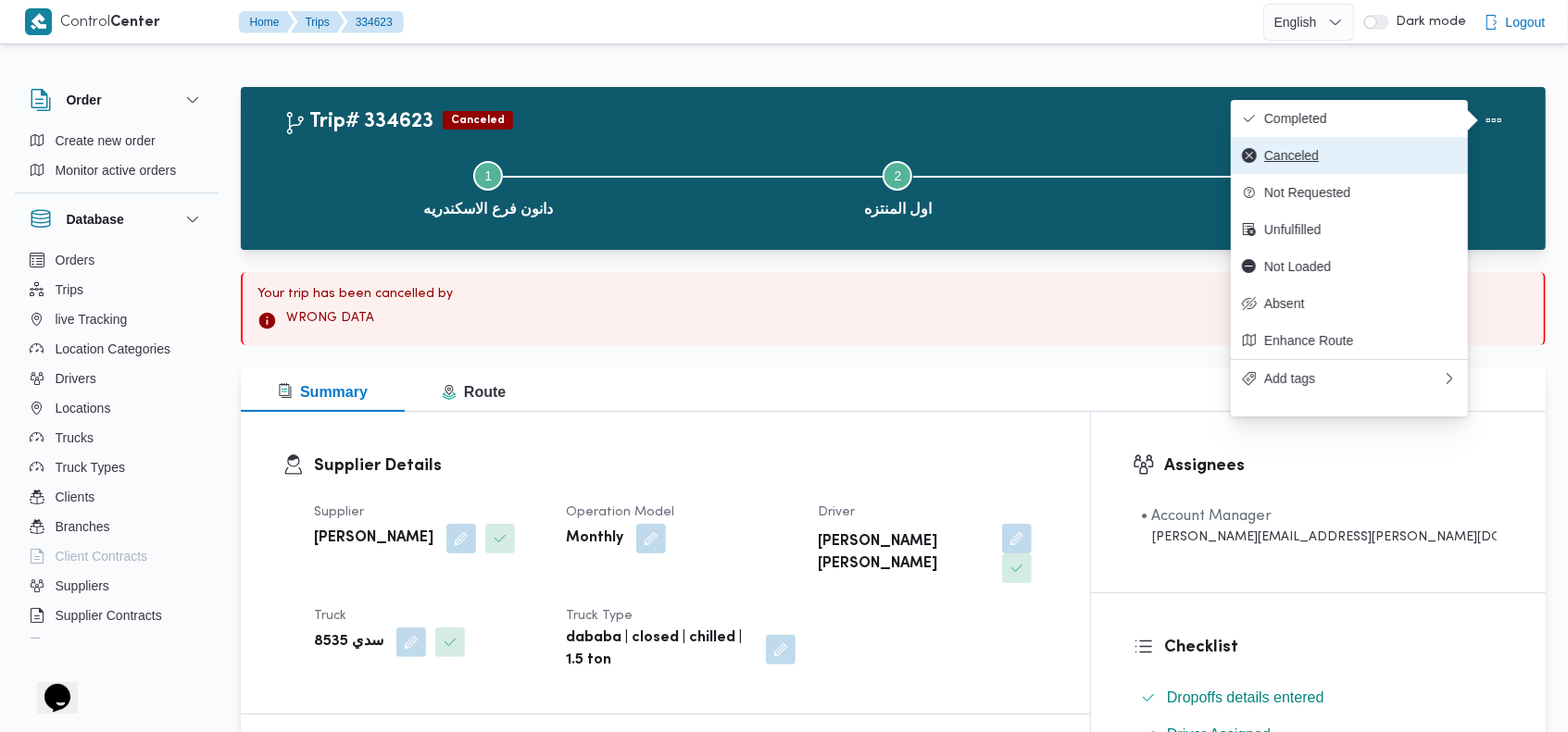
click at [1336, 159] on span "Canceled" at bounding box center [1362, 155] width 193 height 14
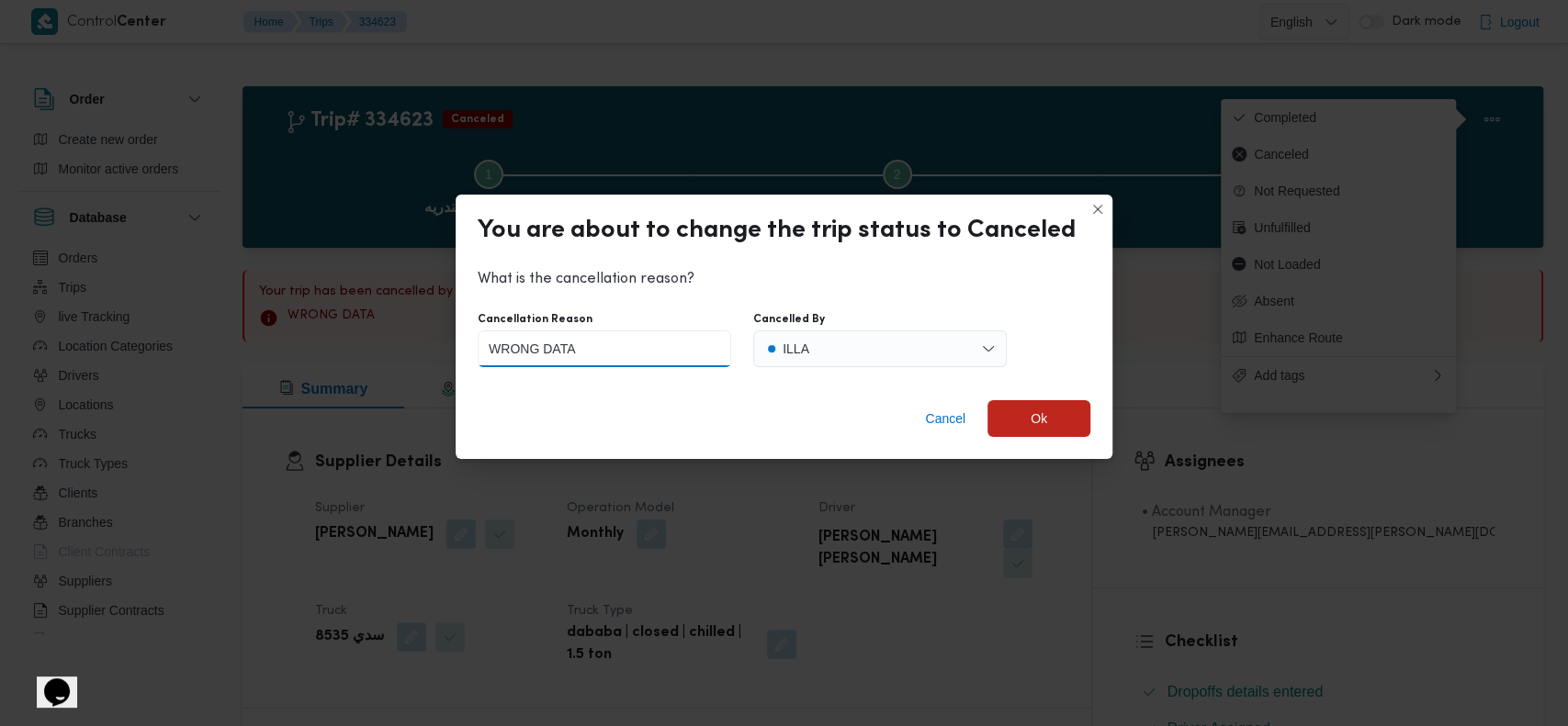
click at [656, 349] on input "WRONG DATA" at bounding box center [604, 349] width 254 height 36
paste input "wrong data"
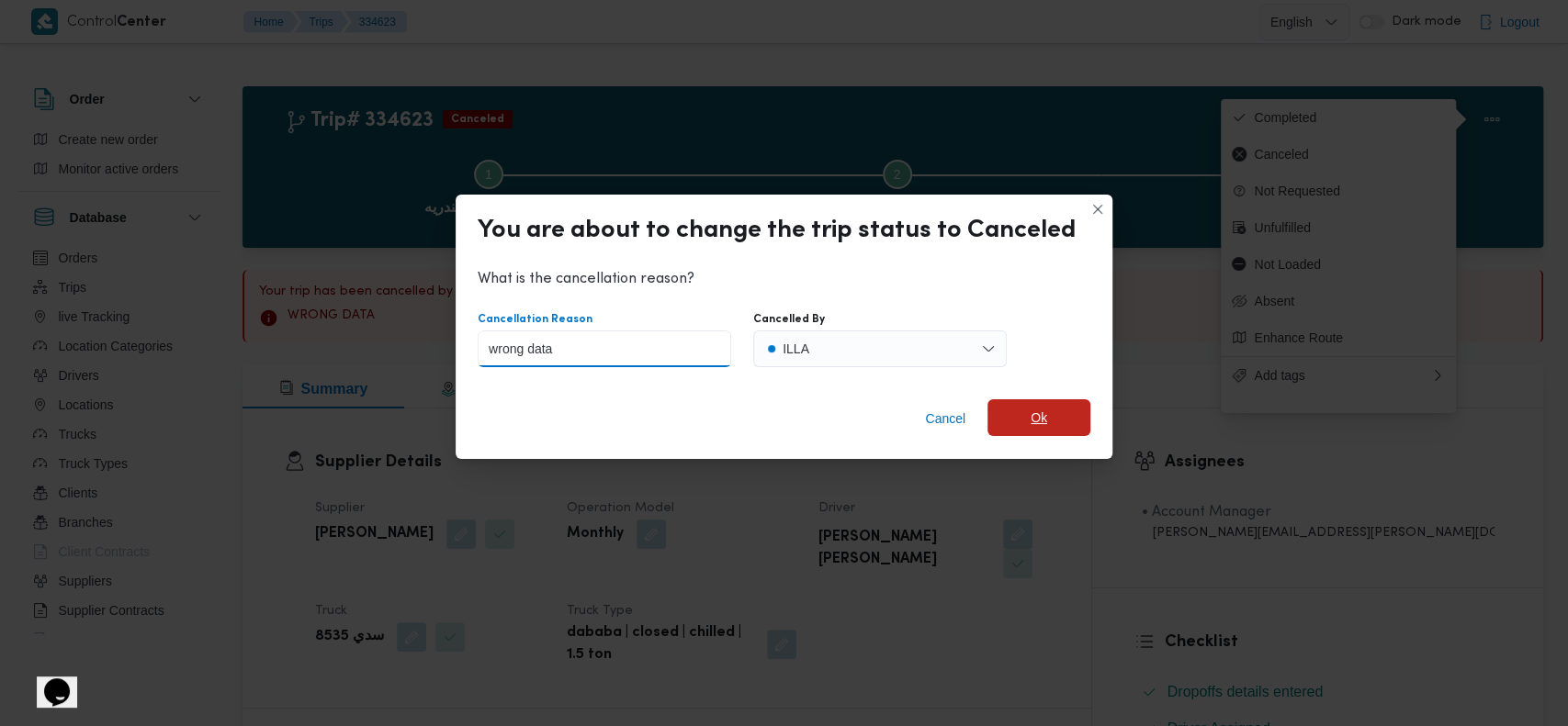
type input "wrong data"
click at [1045, 426] on span "Ok" at bounding box center [1039, 418] width 103 height 36
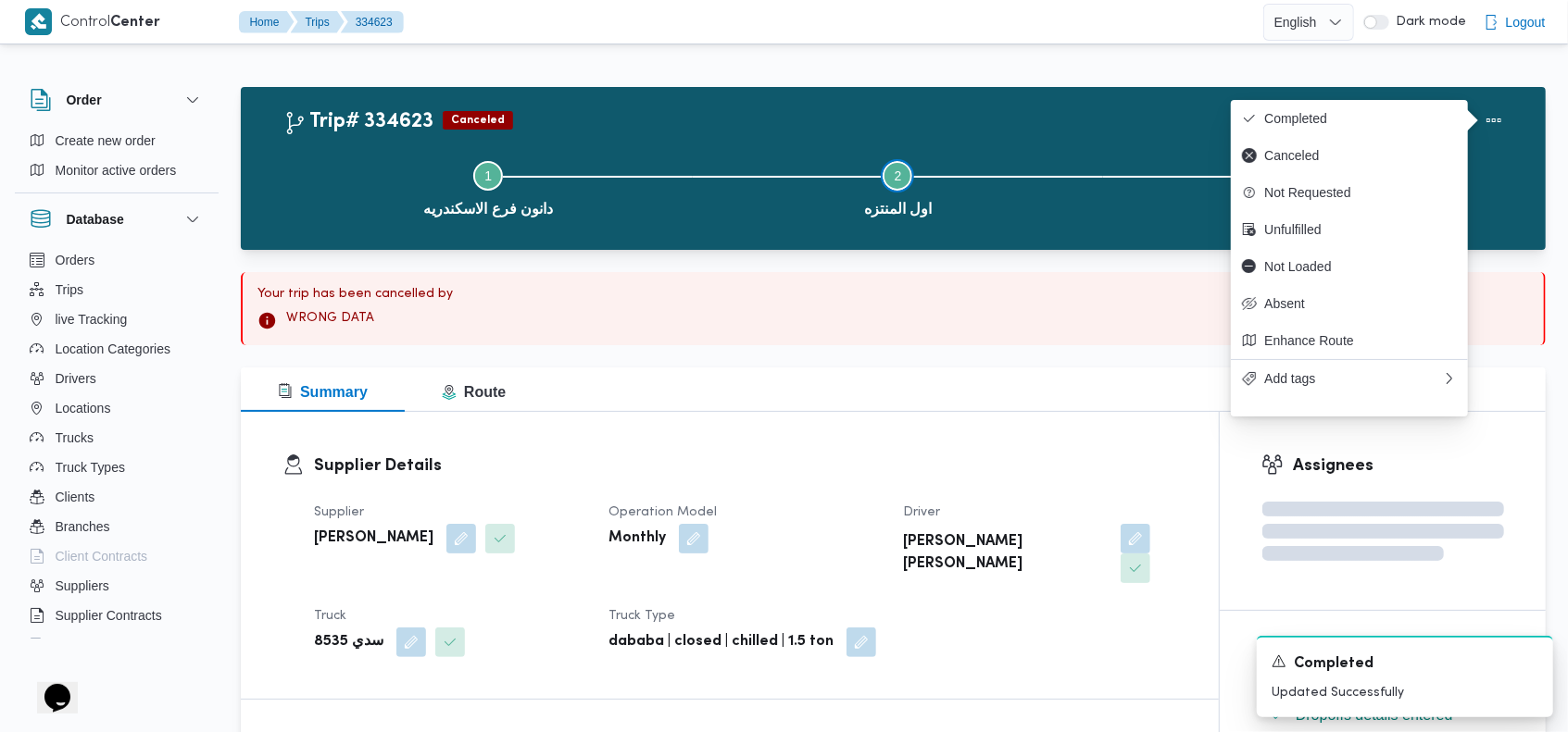
click at [752, 143] on button "Step 2 is incomplete 2 اول المنتزه" at bounding box center [897, 187] width 409 height 96
